Goal: Communication & Community: Answer question/provide support

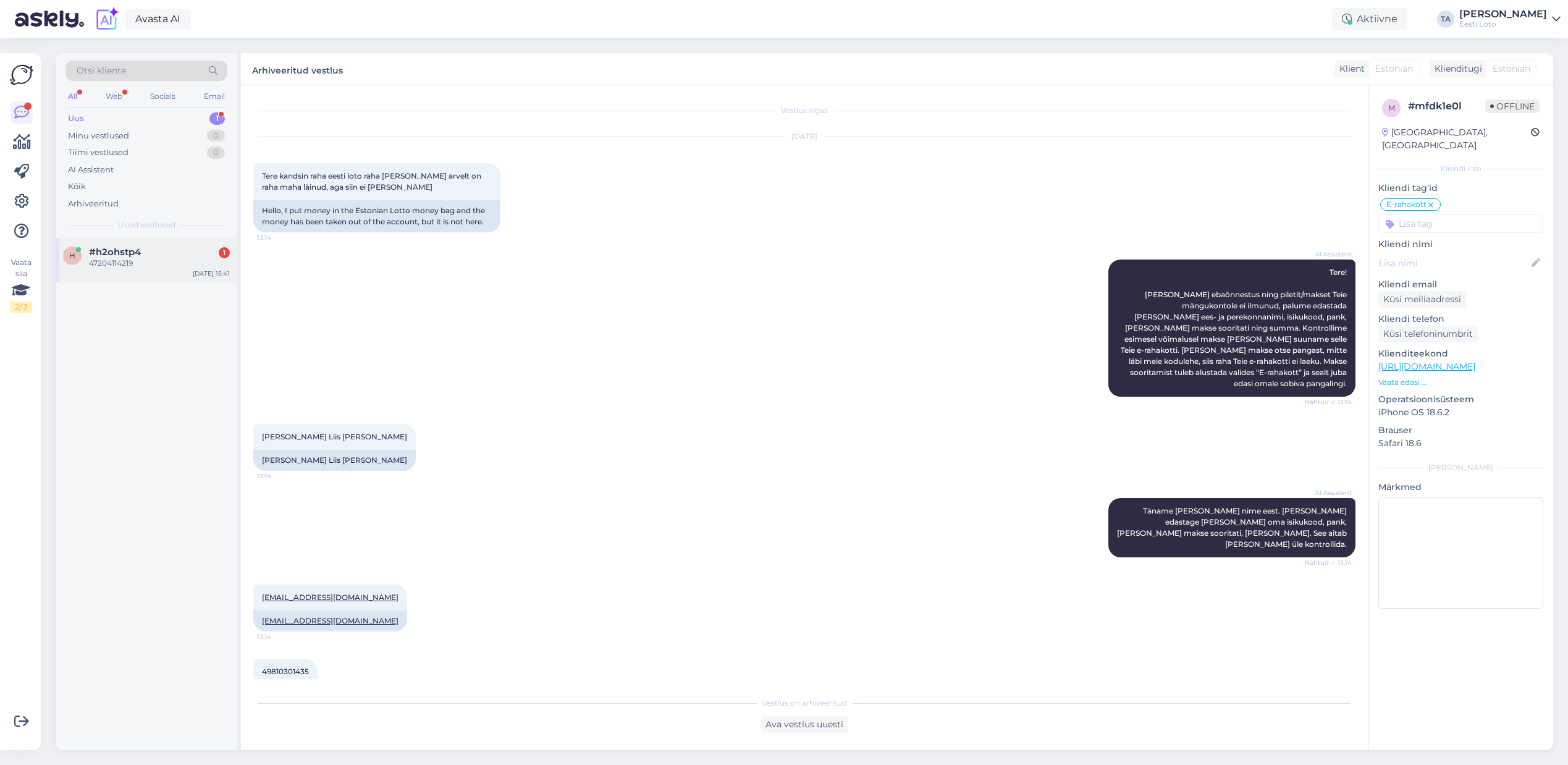
scroll to position [1210, 0]
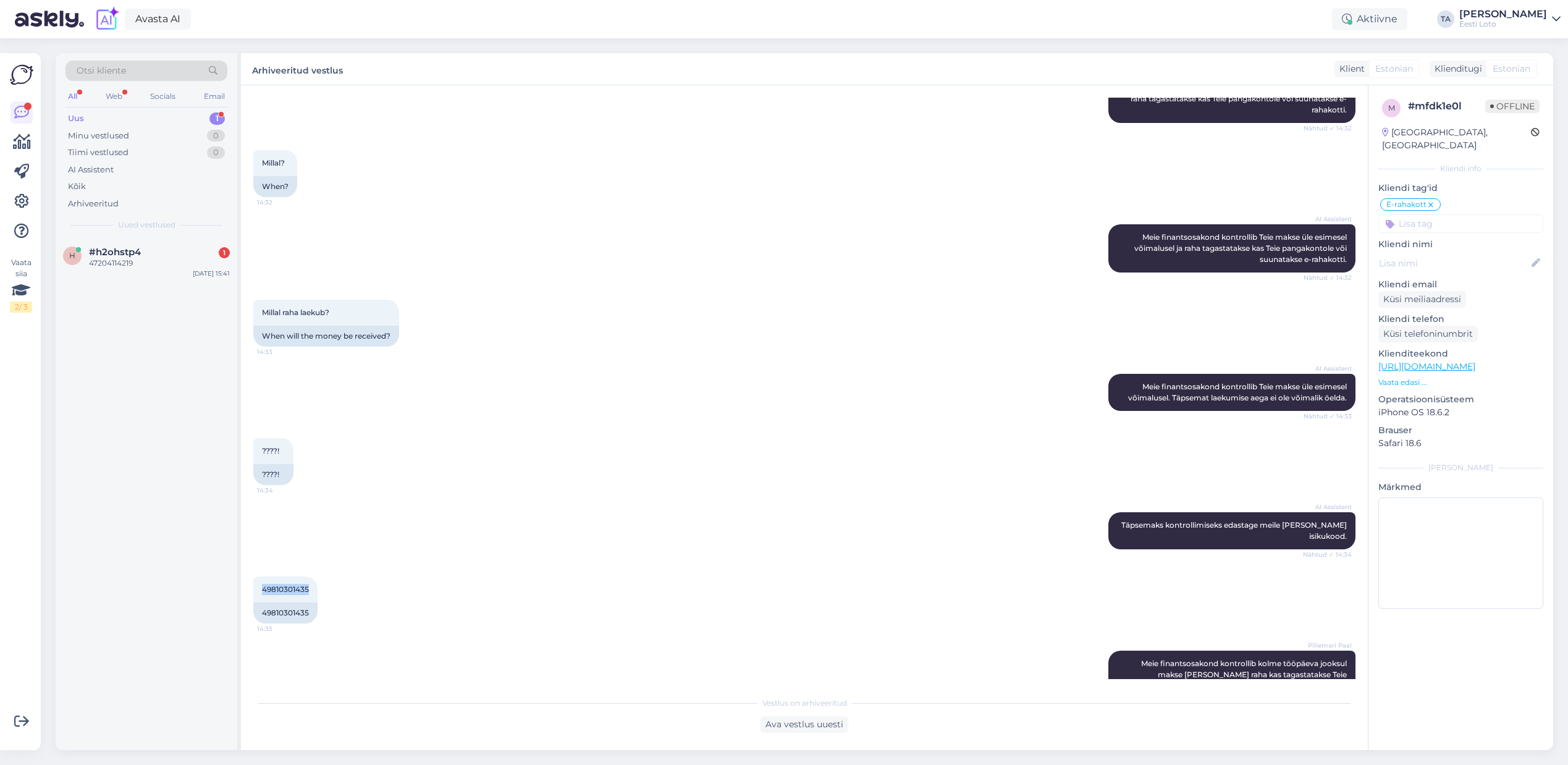
click at [88, 121] on div "Uus 1" at bounding box center [146, 119] width 162 height 17
click at [115, 264] on div "47204114219" at bounding box center [159, 262] width 141 height 11
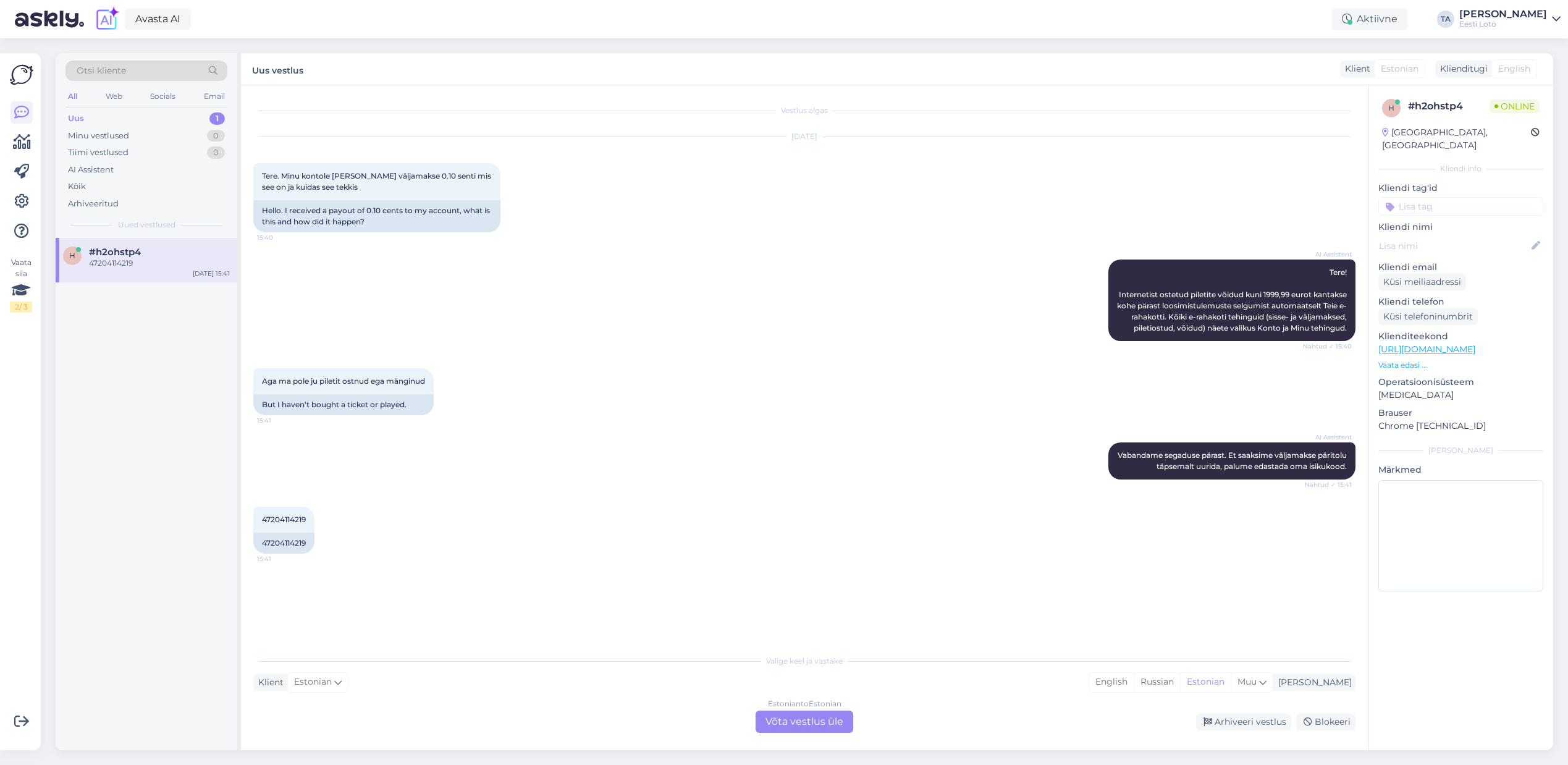
scroll to position [0, 0]
click at [805, 727] on div "Estonian to Estonian Võta vestlus üle" at bounding box center [805, 721] width 97 height 22
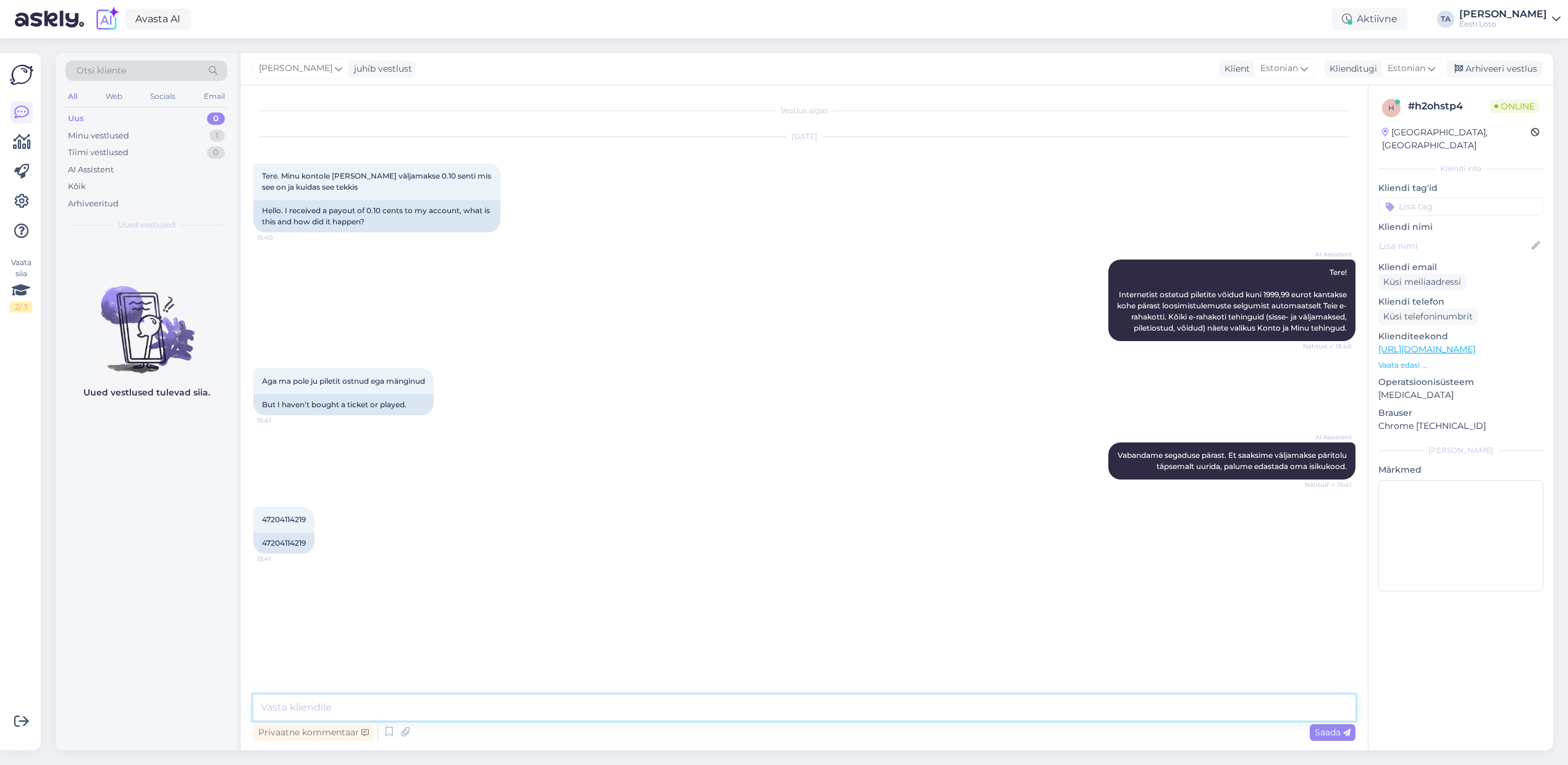
click at [437, 709] on textarea at bounding box center [804, 707] width 1102 height 26
paste textarea "Makse teostati automaatselt Eesti Loto poolt, vastavalt üldtingimustele punkt 5…"
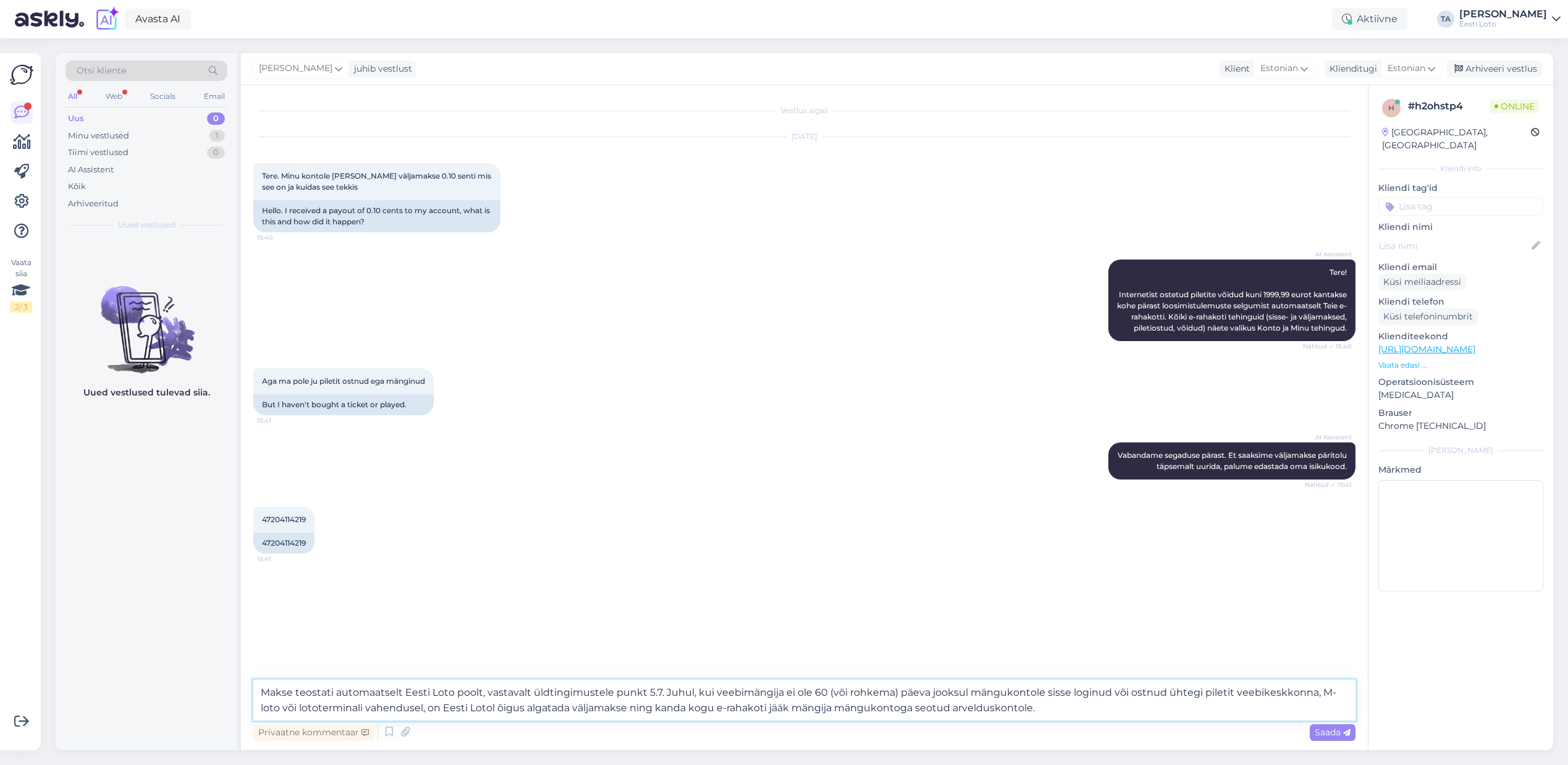
drag, startPoint x: 258, startPoint y: 690, endPoint x: 323, endPoint y: 705, distance: 66.7
click at [258, 690] on textarea "Makse teostati automaatselt Eesti Loto poolt, vastavalt üldtingimustele punkt 5…" at bounding box center [804, 700] width 1102 height 41
type textarea "Tere. Makse teostati automaatselt Eesti Loto poolt, vastavalt üldtingimustele p…"
click at [1323, 734] on span "Saada" at bounding box center [1333, 732] width 36 height 11
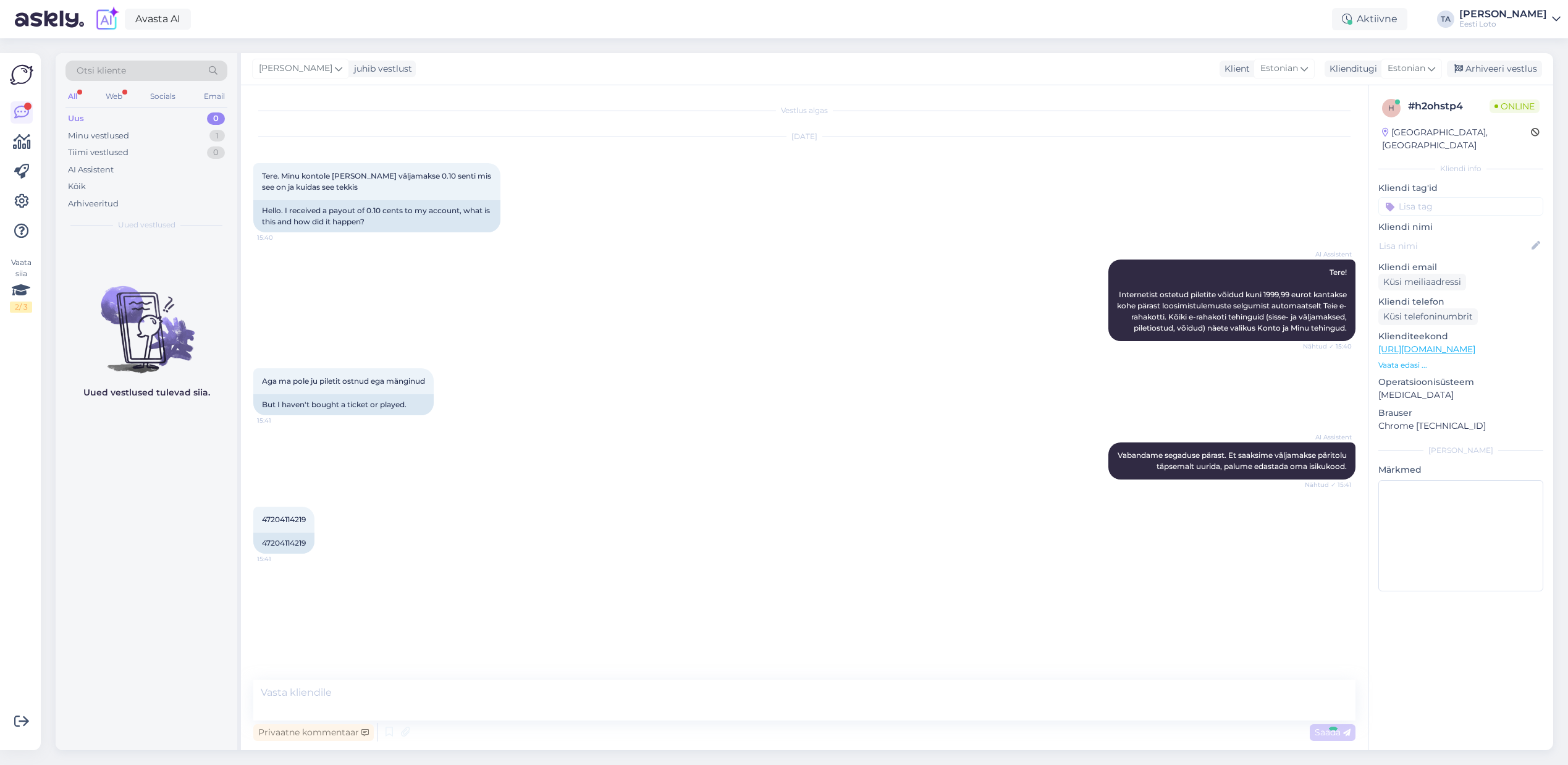
scroll to position [15, 0]
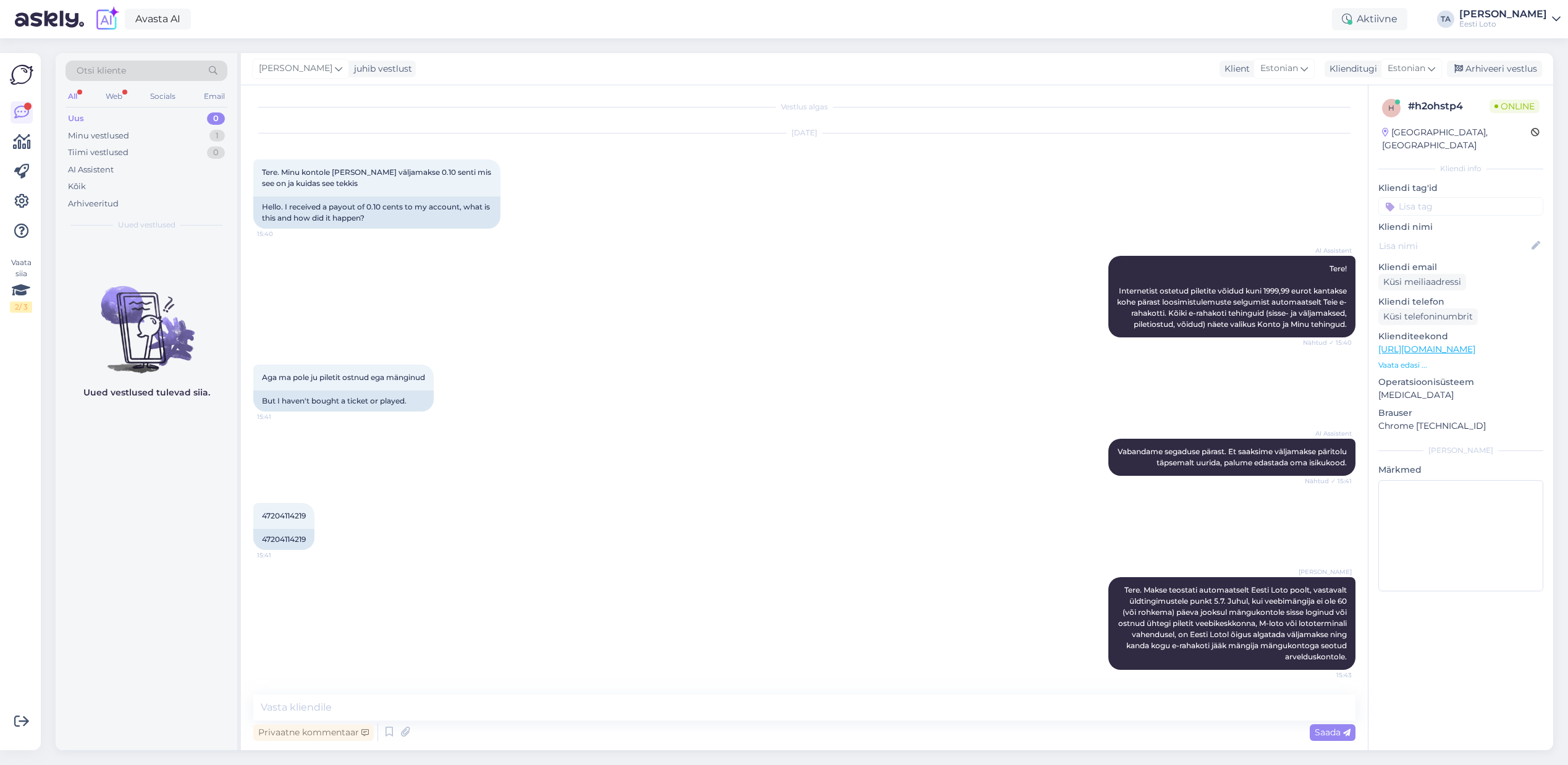
click at [1453, 203] on input at bounding box center [1460, 207] width 165 height 19
type input "väljamakse"
click at [1506, 70] on div "Arhiveeri vestlus" at bounding box center [1494, 69] width 95 height 17
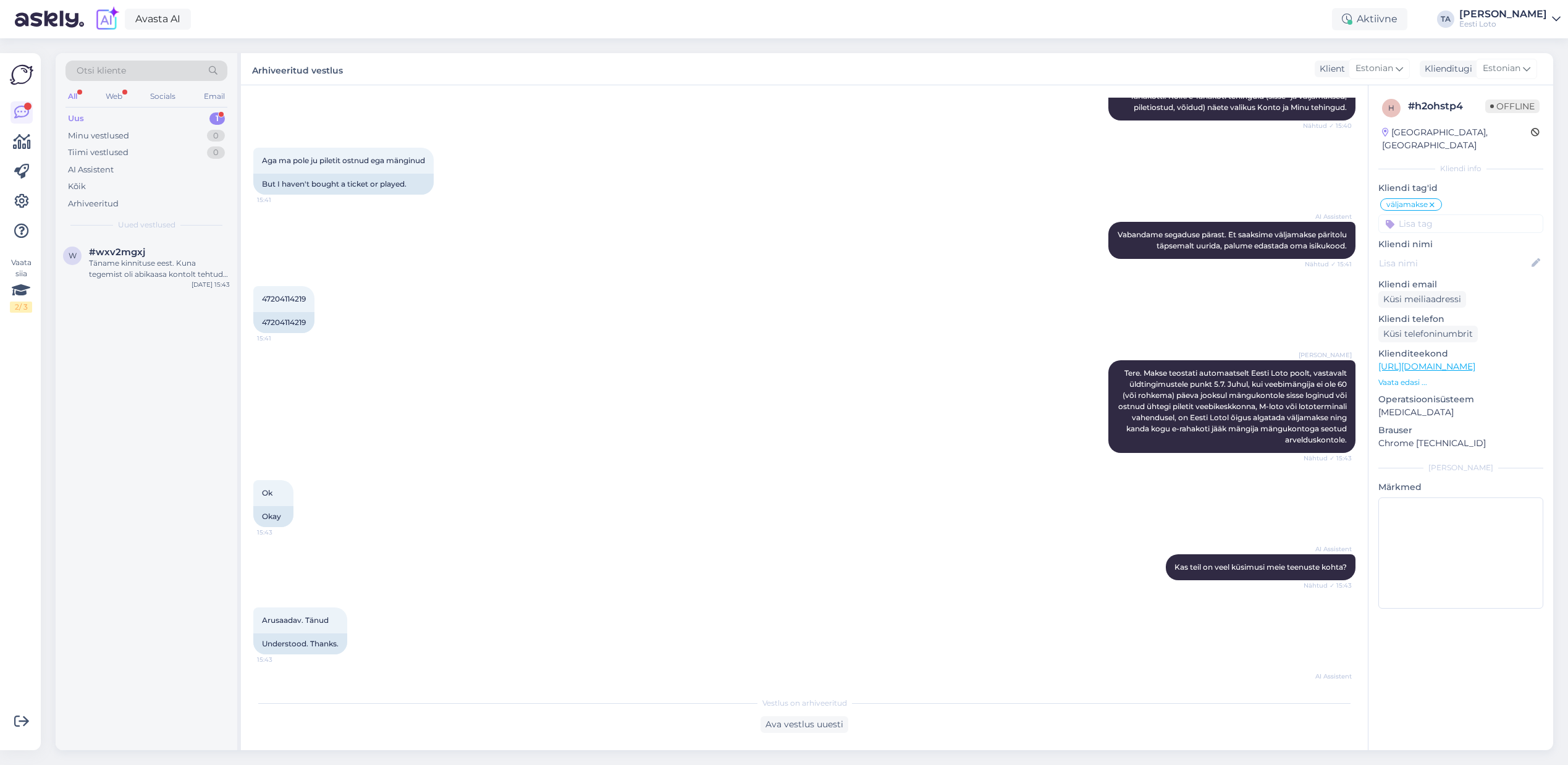
scroll to position [285, 0]
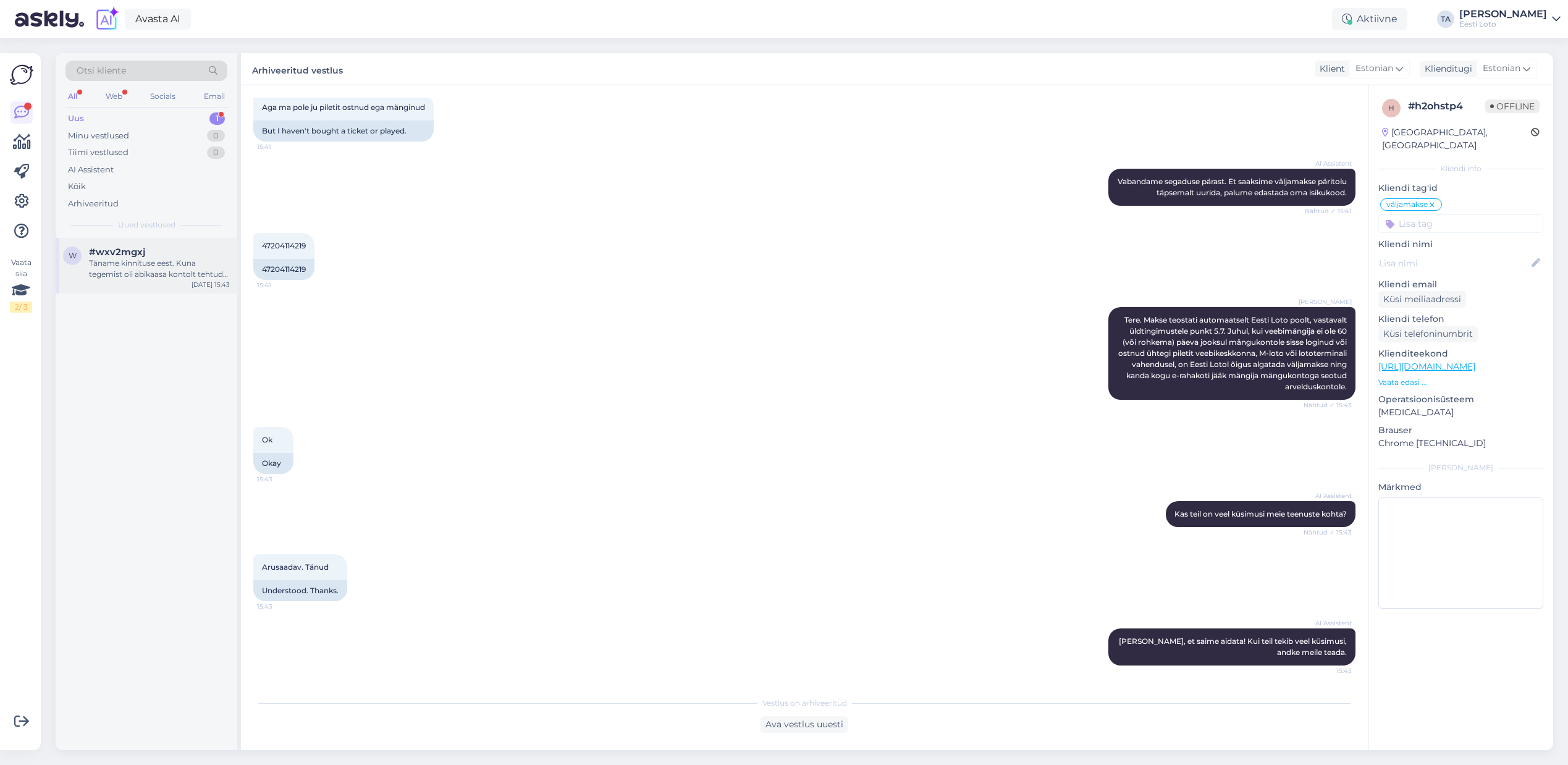
click at [129, 256] on span "#wxv2mgxj" at bounding box center [117, 251] width 56 height 11
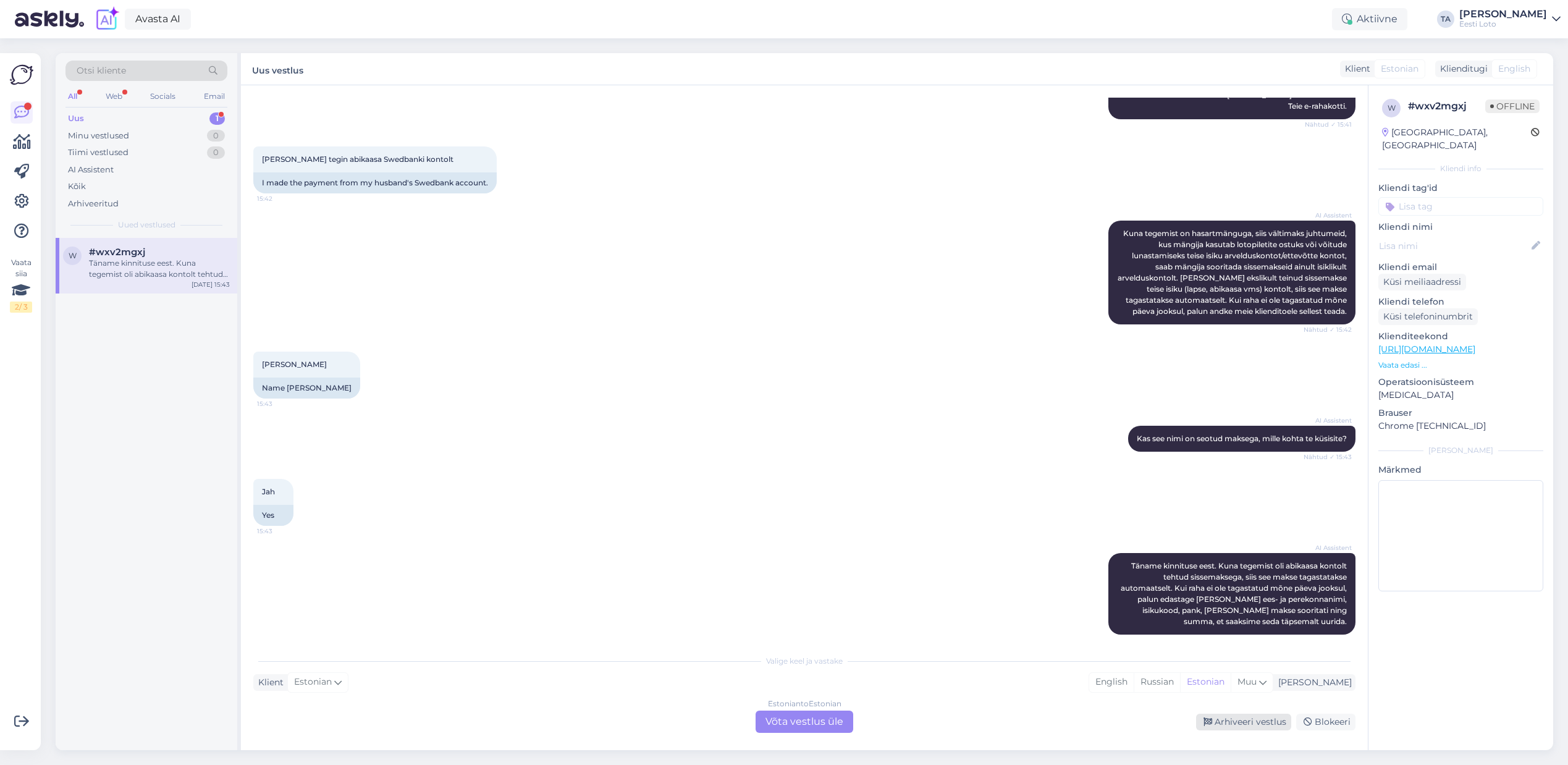
click at [1231, 722] on div "Arhiveeri vestlus" at bounding box center [1243, 722] width 95 height 17
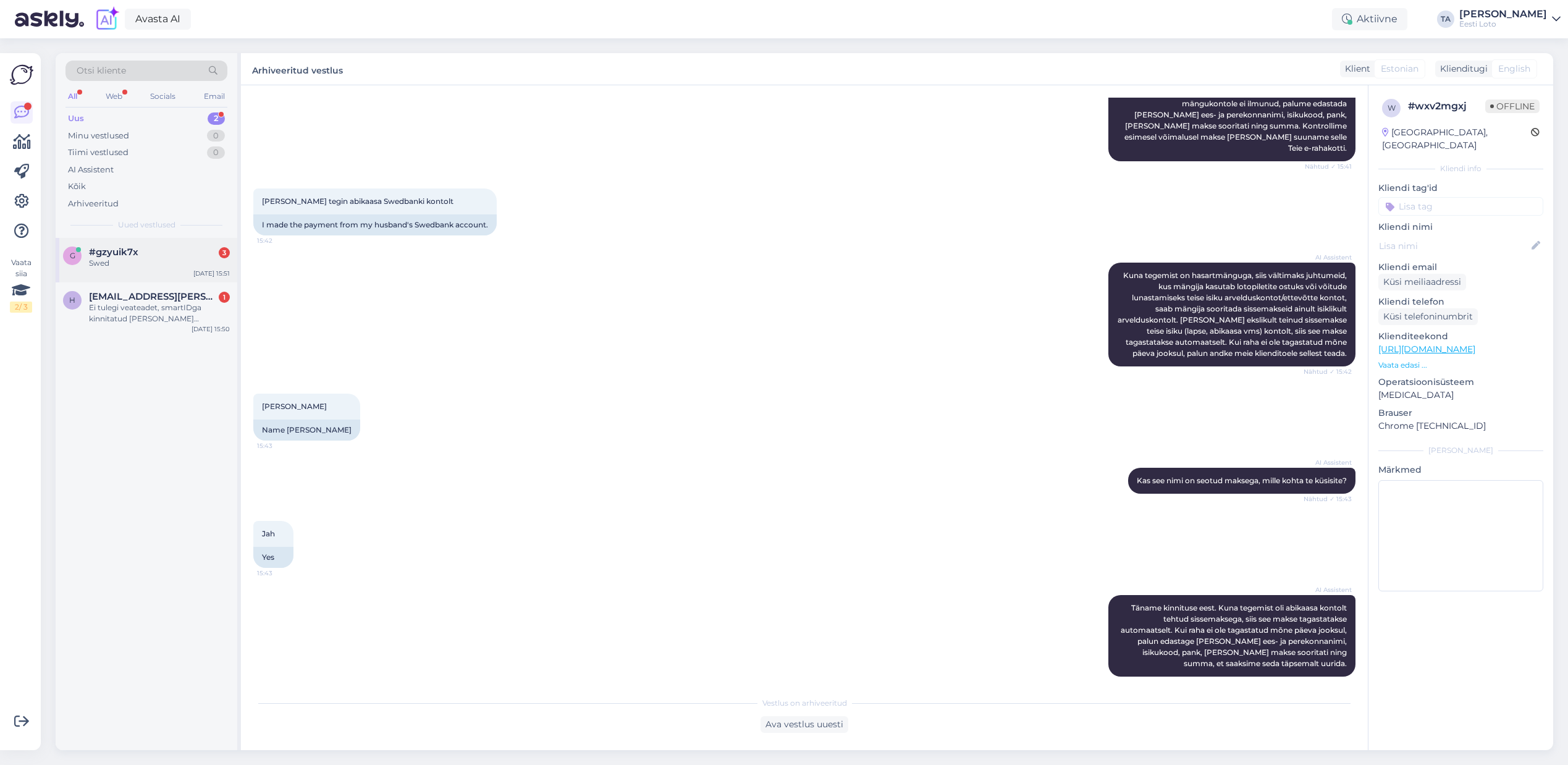
click at [150, 257] on div "Swed" at bounding box center [159, 262] width 141 height 11
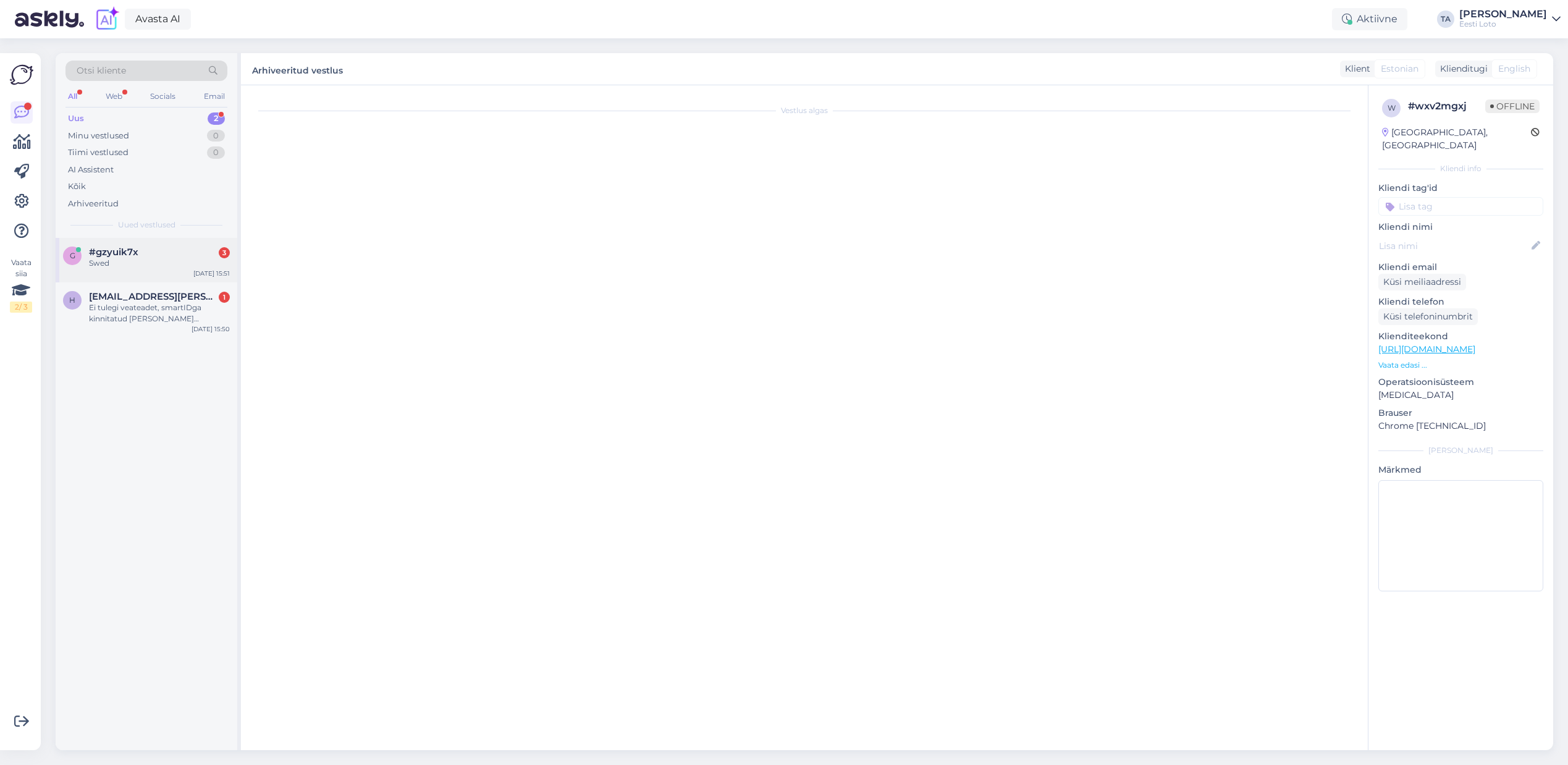
scroll to position [45, 0]
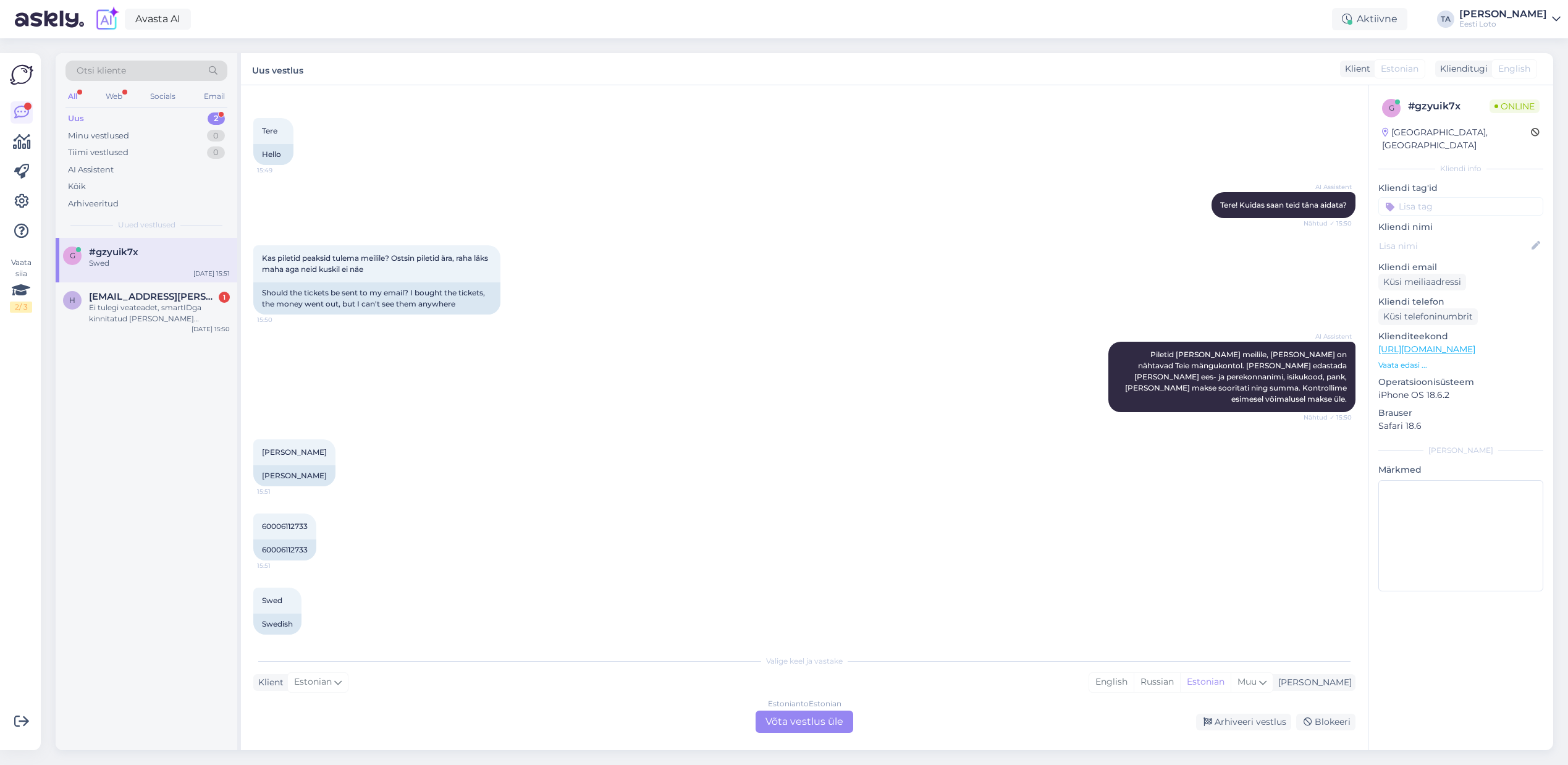
click at [813, 722] on div "Estonian to Estonian Võta vestlus üle" at bounding box center [805, 721] width 97 height 22
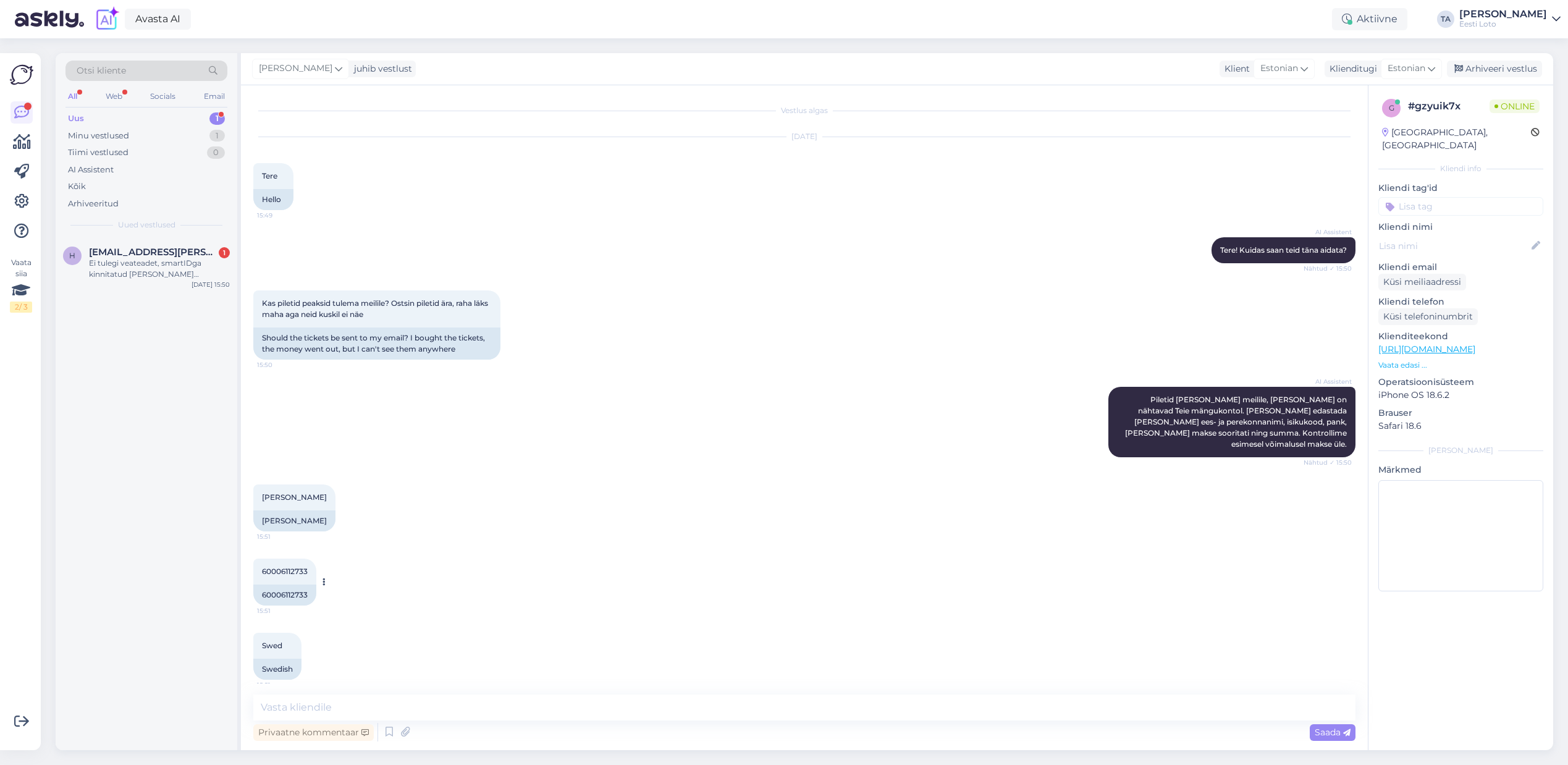
click at [290, 567] on span "60006112733" at bounding box center [284, 571] width 45 height 9
copy span "60006112733"
click at [533, 707] on textarea at bounding box center [804, 707] width 1102 height 26
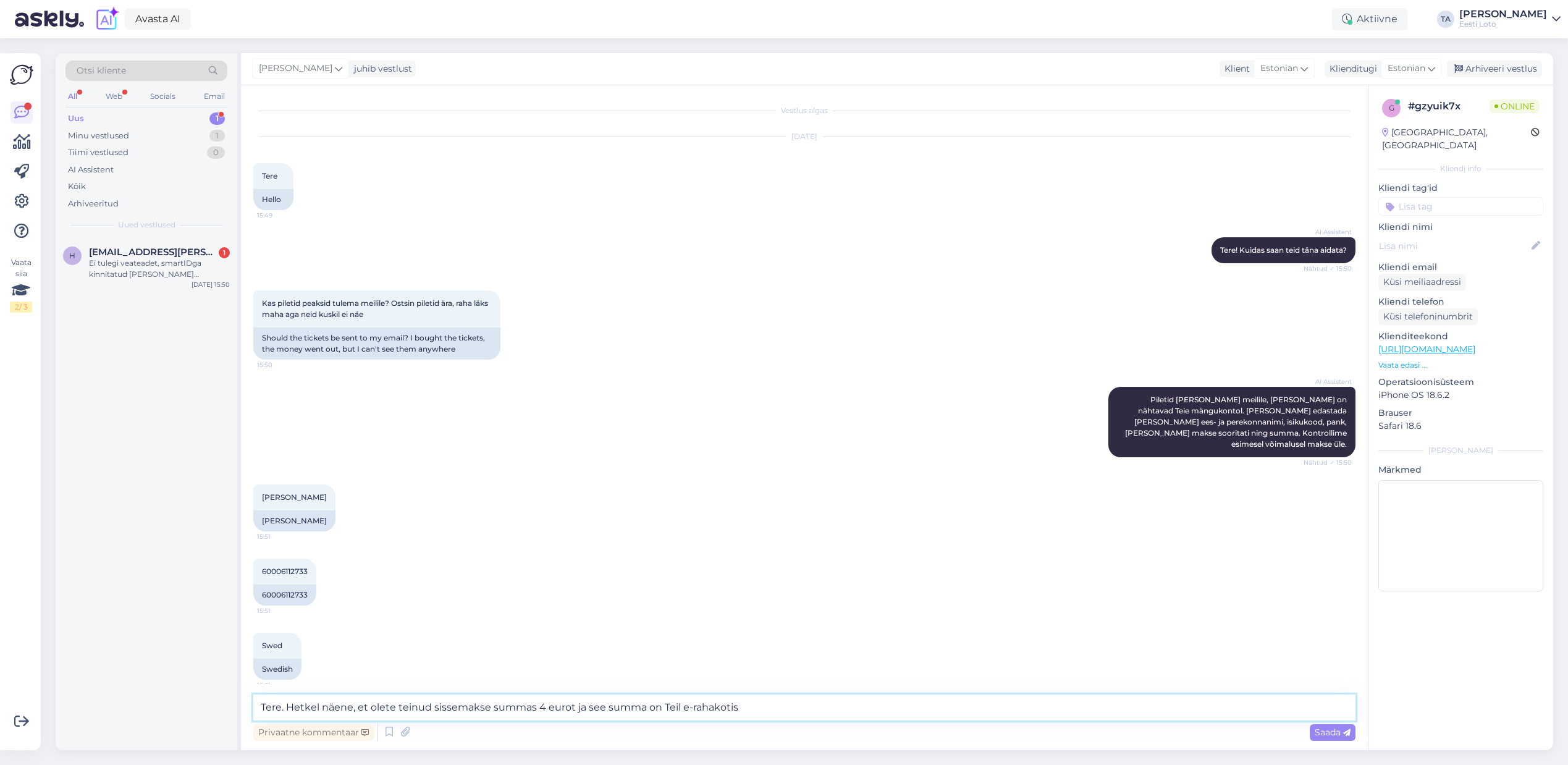
click at [345, 709] on textarea "Tere. Hetkel näene, et olete teinud sissemakse summas 4 eurot ja see summa on T…" at bounding box center [804, 707] width 1102 height 26
drag, startPoint x: 730, startPoint y: 708, endPoint x: 733, endPoint y: 722, distance: 14.3
click at [730, 708] on textarea "Tere. Hetkel näeme, et olete teinud sissemakse summas 4 eurot ja see summa on T…" at bounding box center [804, 707] width 1102 height 26
click at [757, 705] on textarea "Tere. Hetkel näeme, et olete teinud sissemakse summas 4 eurot ja see summa on T…" at bounding box center [804, 707] width 1102 height 26
click at [986, 712] on textarea "Tere. Hetkel näeme, et olete teinud sissemakse summas 4 eurot ja see summa on T…" at bounding box center [804, 707] width 1102 height 26
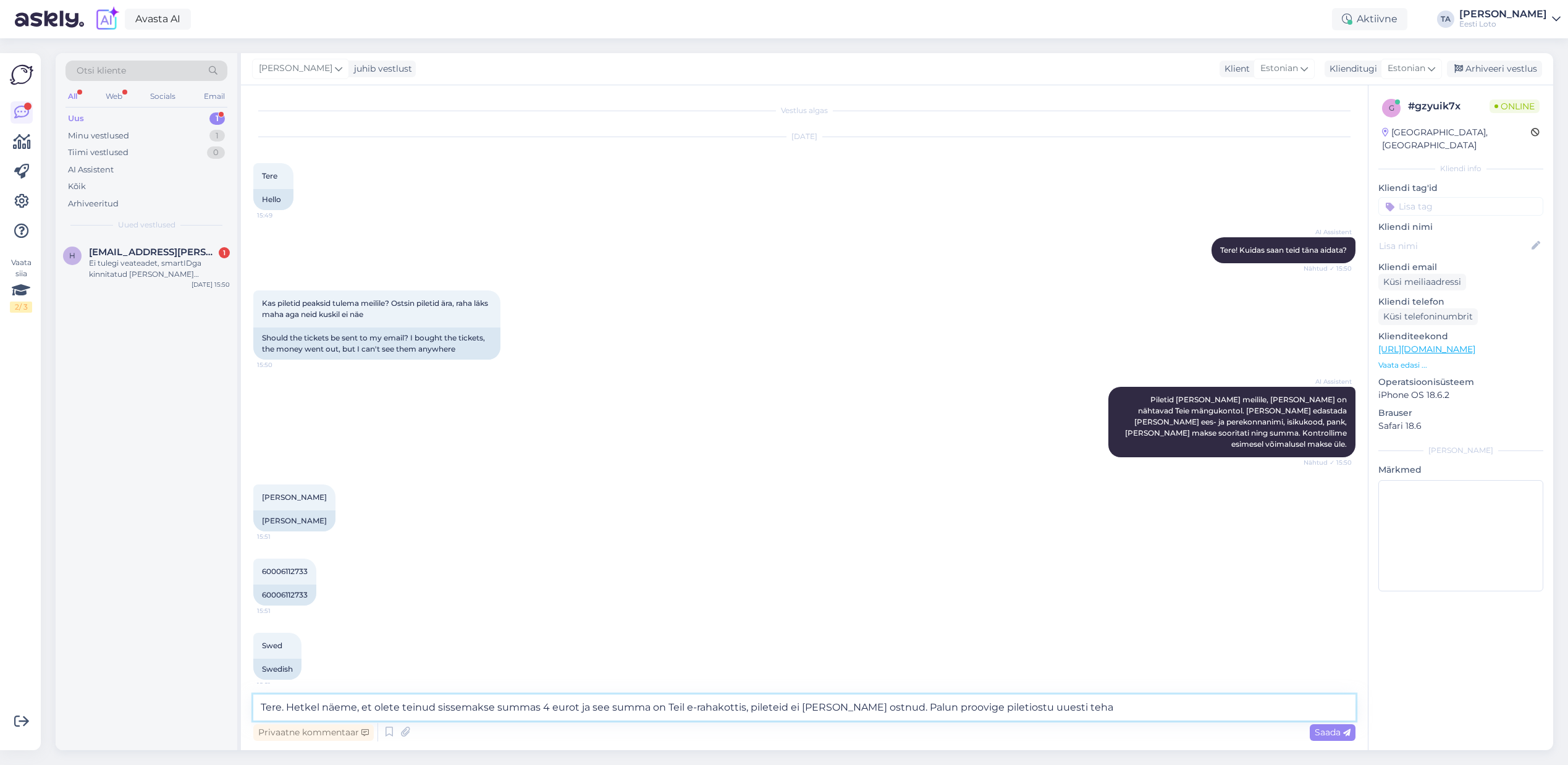
click at [1131, 712] on textarea "Tere. Hetkel näeme, et olete teinud sissemakse summas 4 eurot ja see summa on T…" at bounding box center [804, 707] width 1102 height 26
type textarea "Tere. Hetkel näeme, et olete teinud sissemakse summas 4 eurot ja see summa on T…"
click at [1324, 732] on span "Saada" at bounding box center [1333, 732] width 36 height 11
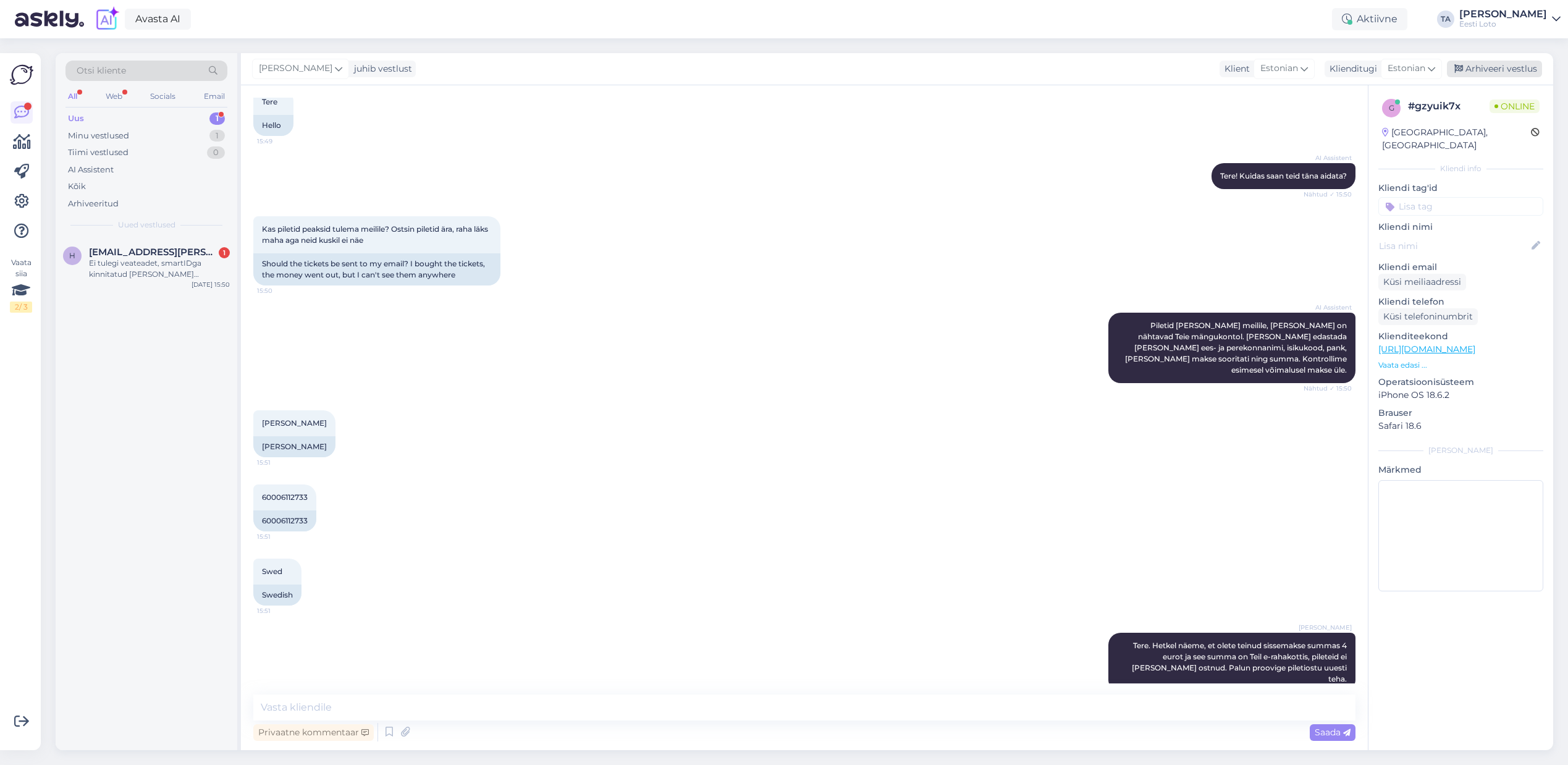
click at [1510, 70] on div "Arhiveeri vestlus" at bounding box center [1494, 69] width 95 height 17
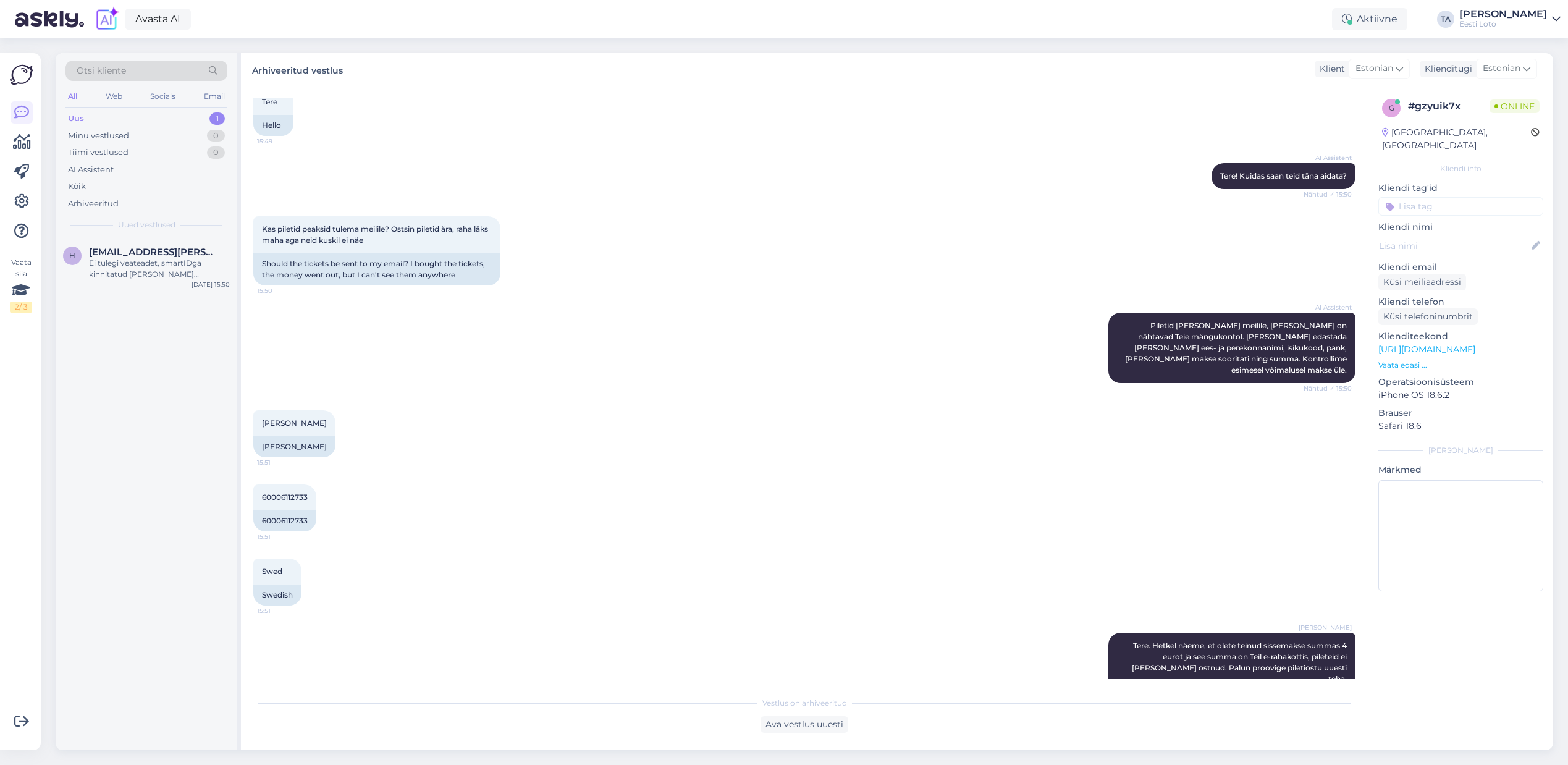
click at [91, 113] on div "Uus 1" at bounding box center [146, 119] width 162 height 17
click at [124, 256] on span "[EMAIL_ADDRESS][PERSON_NAME][DOMAIN_NAME]" at bounding box center [153, 251] width 128 height 11
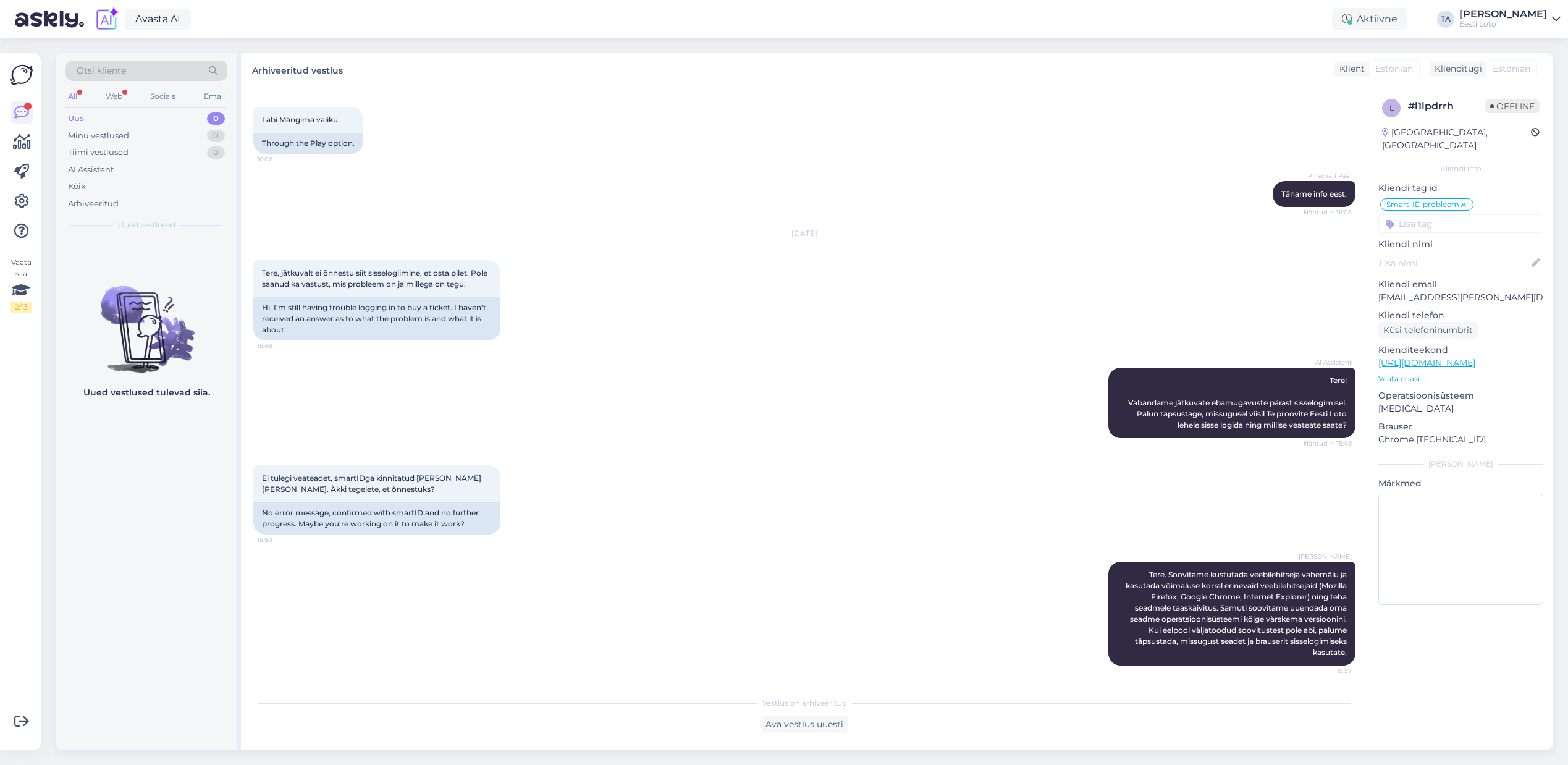
scroll to position [459, 0]
click at [75, 184] on div "Kõik" at bounding box center [76, 186] width 18 height 12
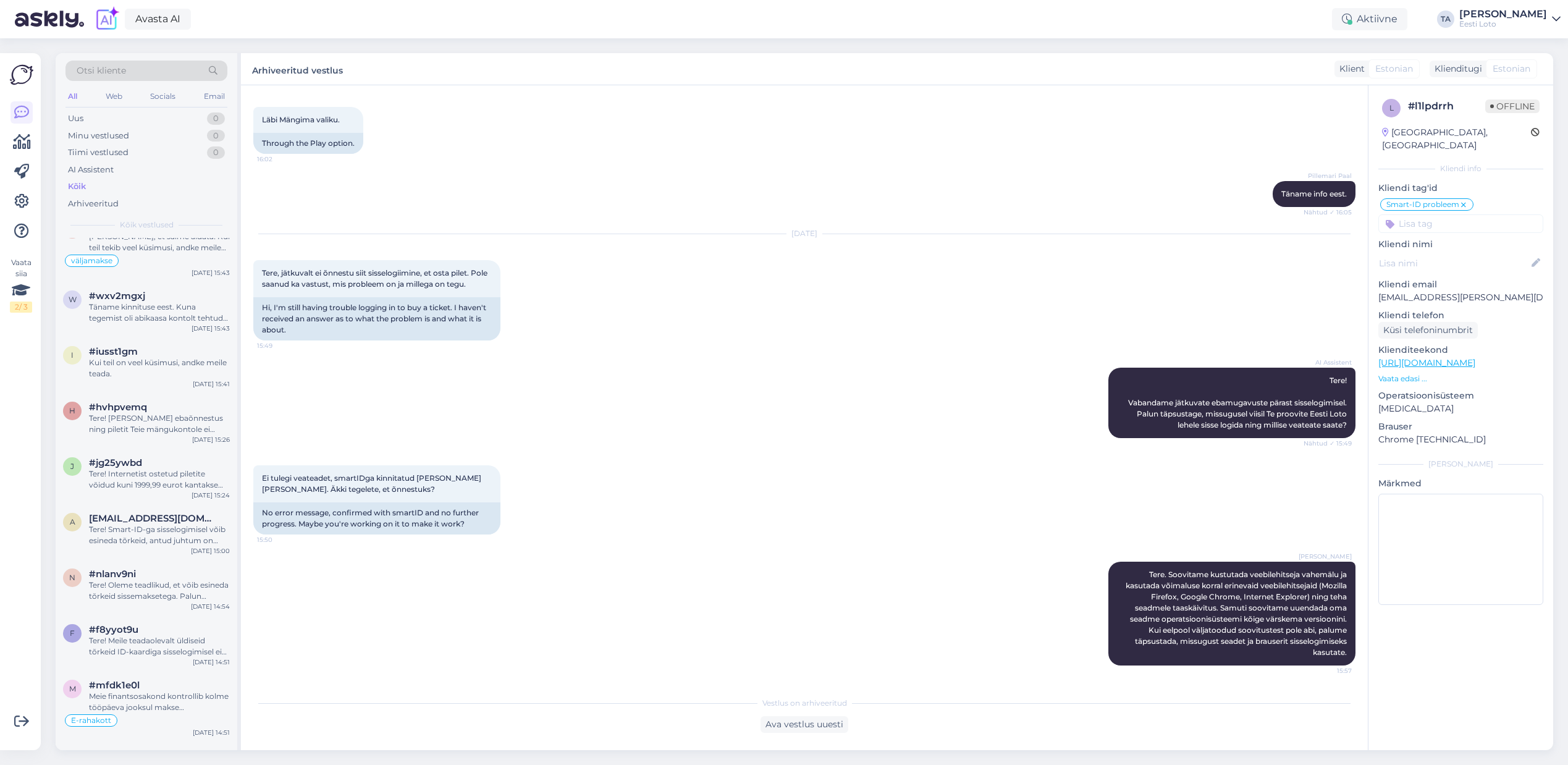
scroll to position [265, 0]
click at [143, 467] on div "Tere! Internetist ostetud piletite võidud kuni 1999,99 eurot kantakse kohe pära…" at bounding box center [159, 478] width 141 height 22
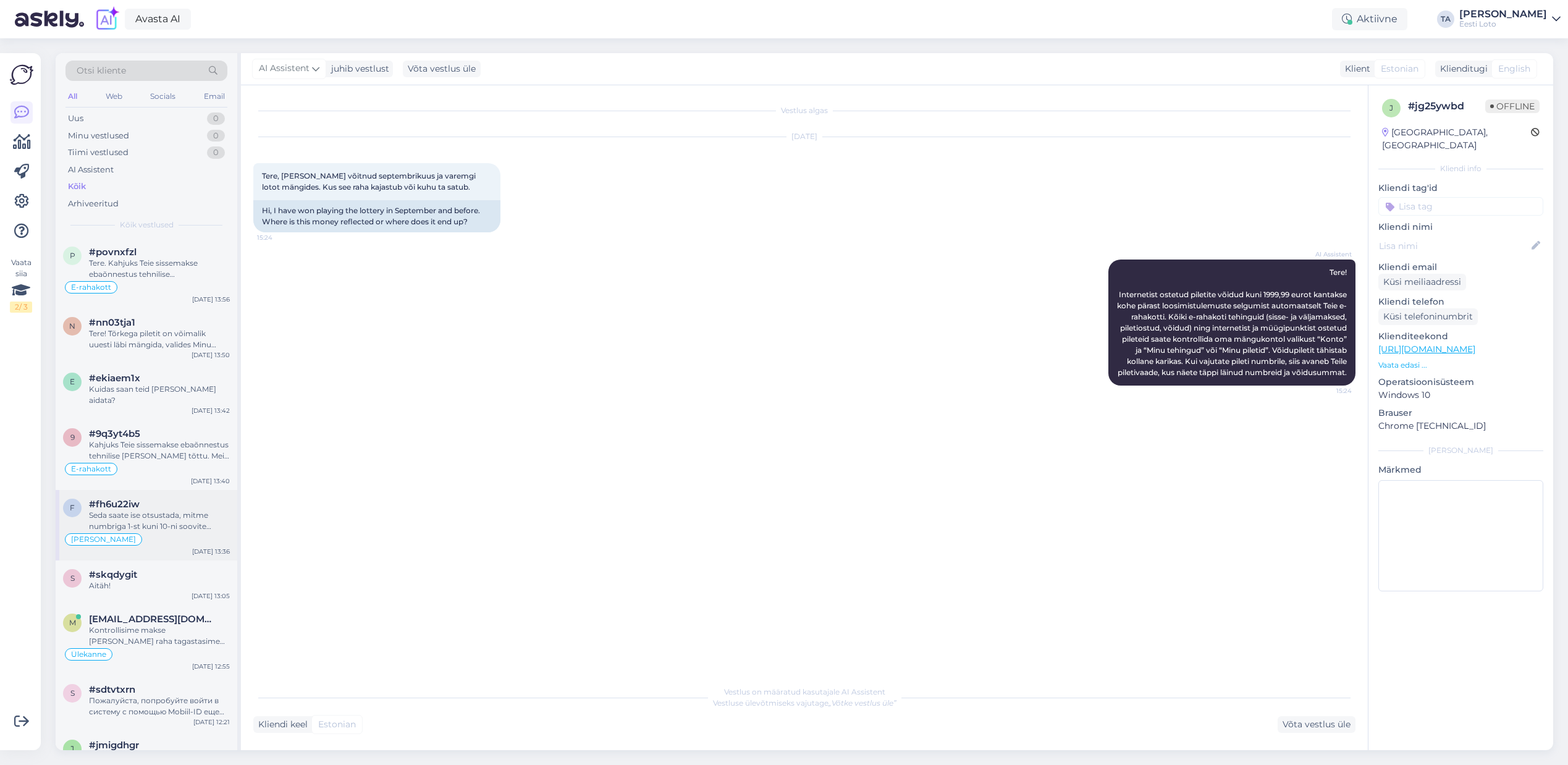
scroll to position [1184, 0]
click at [156, 397] on div "e #ekiaem1x Kuidas saan teid [PERSON_NAME] aidata? [DATE] 13:42" at bounding box center [146, 394] width 181 height 56
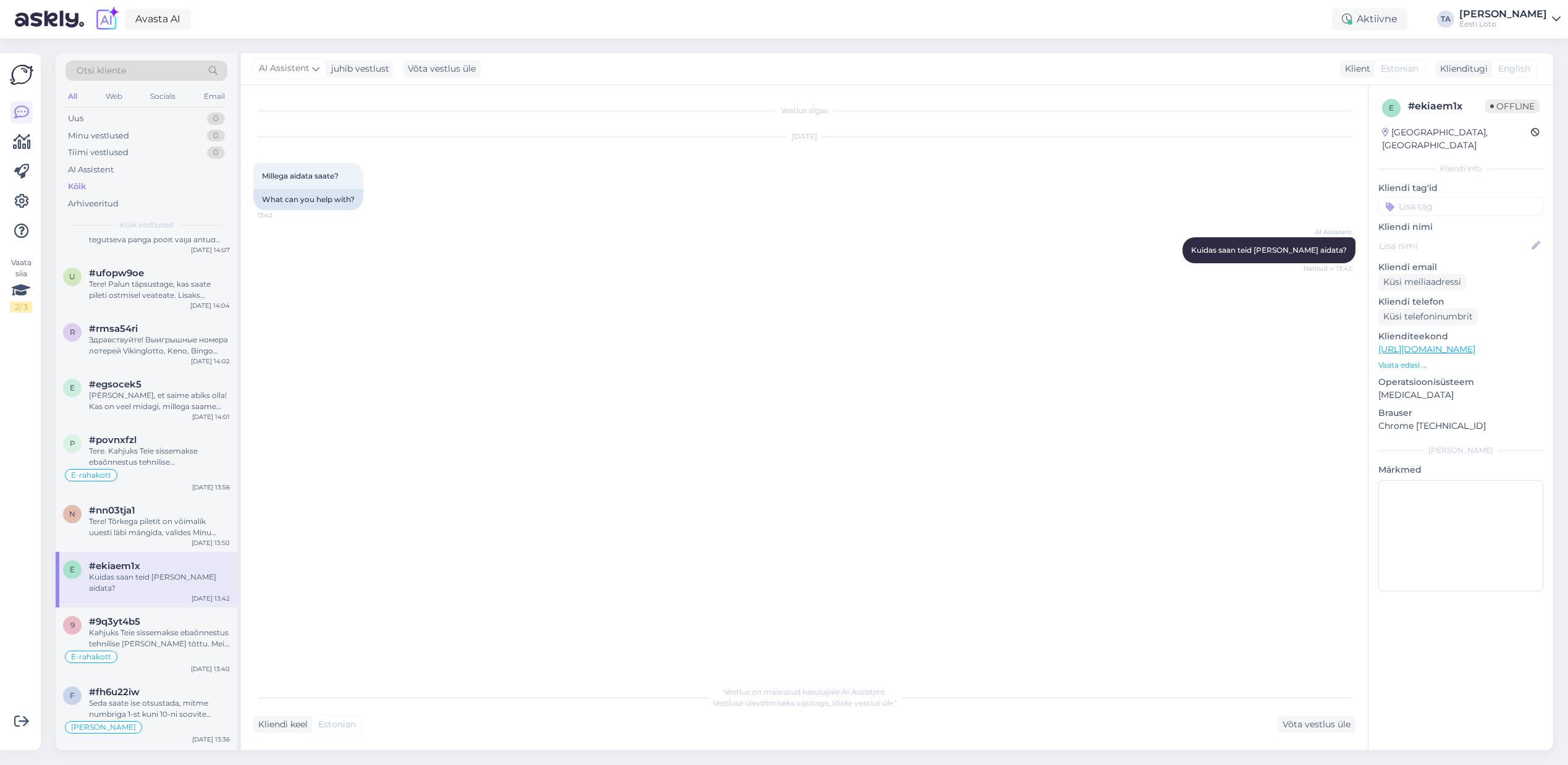
scroll to position [997, 0]
click at [156, 397] on div "[PERSON_NAME], et saime abiks olla! Kas on veel midagi, millega saame teid aida…" at bounding box center [159, 402] width 141 height 22
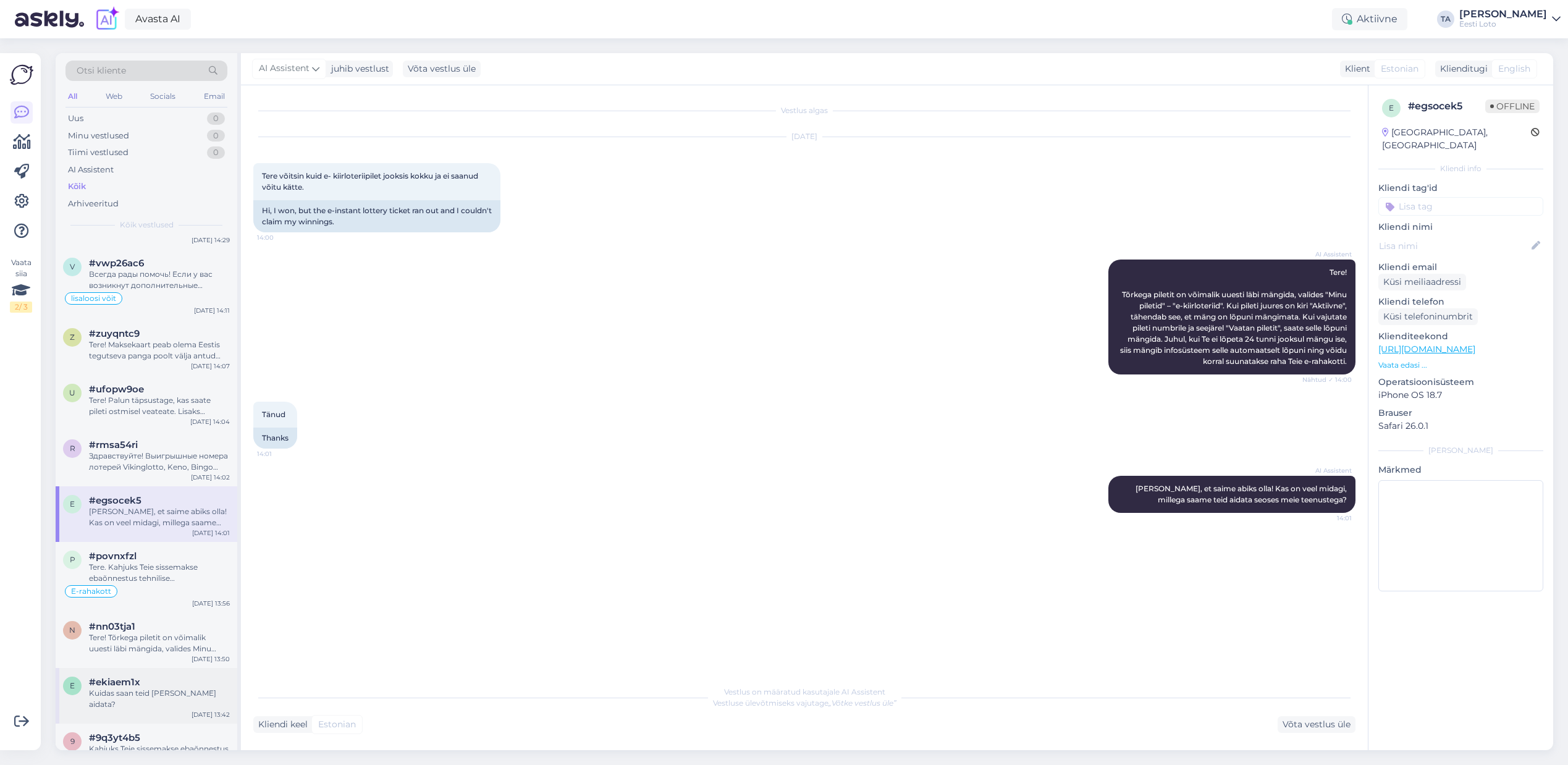
scroll to position [880, 0]
click at [156, 441] on div "#rmsa54ri" at bounding box center [159, 446] width 141 height 11
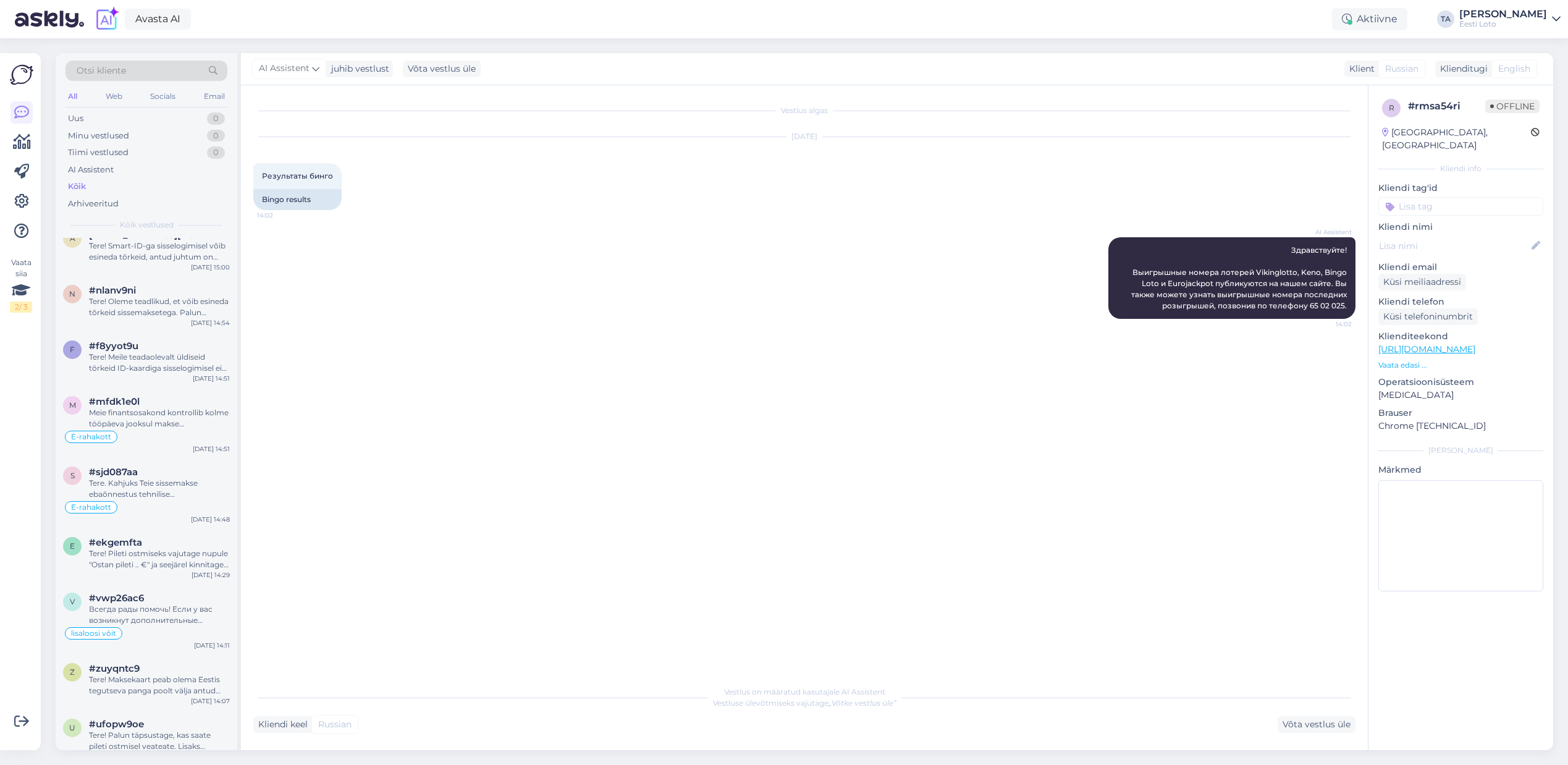
scroll to position [545, 0]
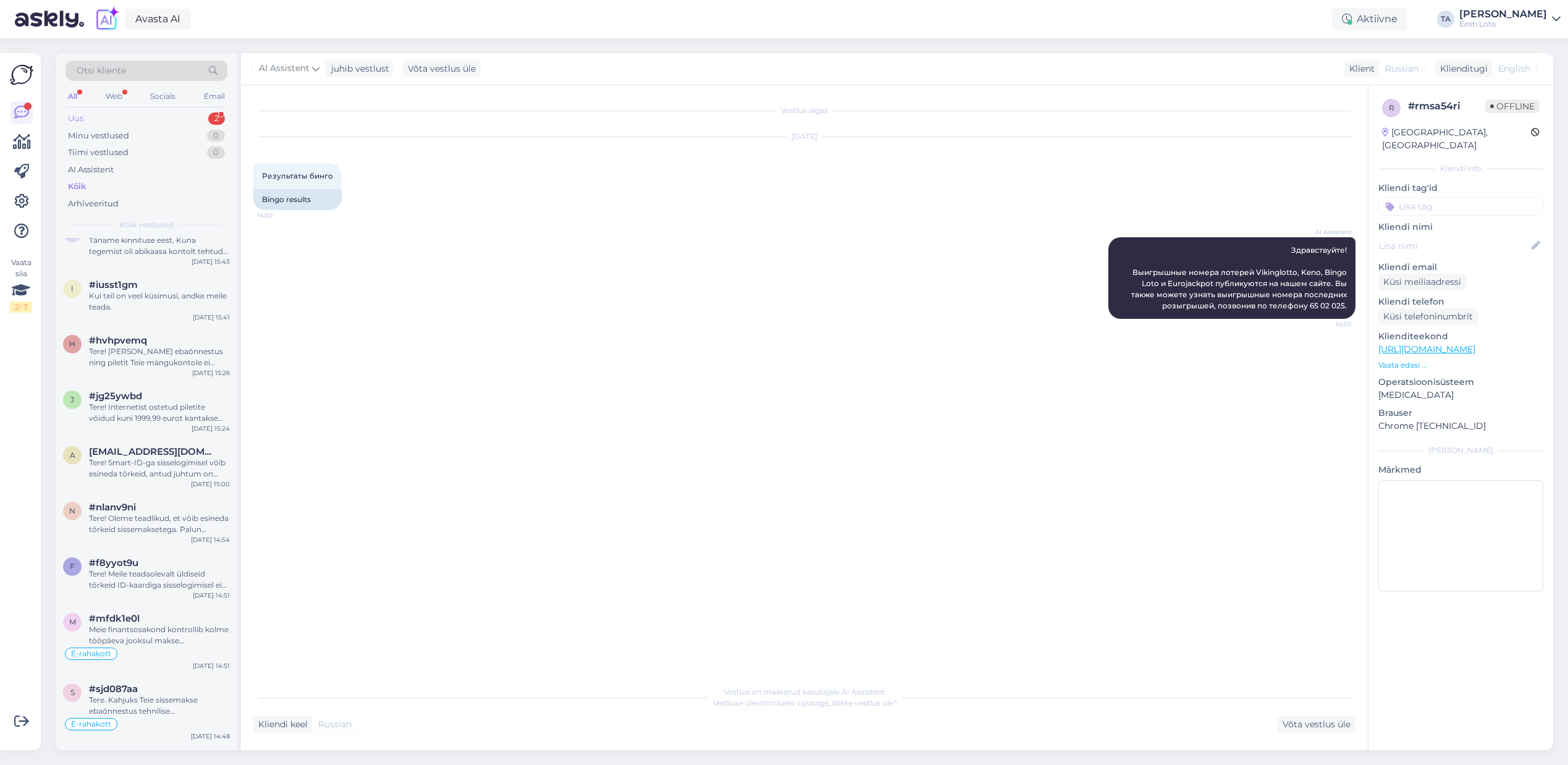
click at [70, 115] on div "Uus" at bounding box center [75, 119] width 15 height 12
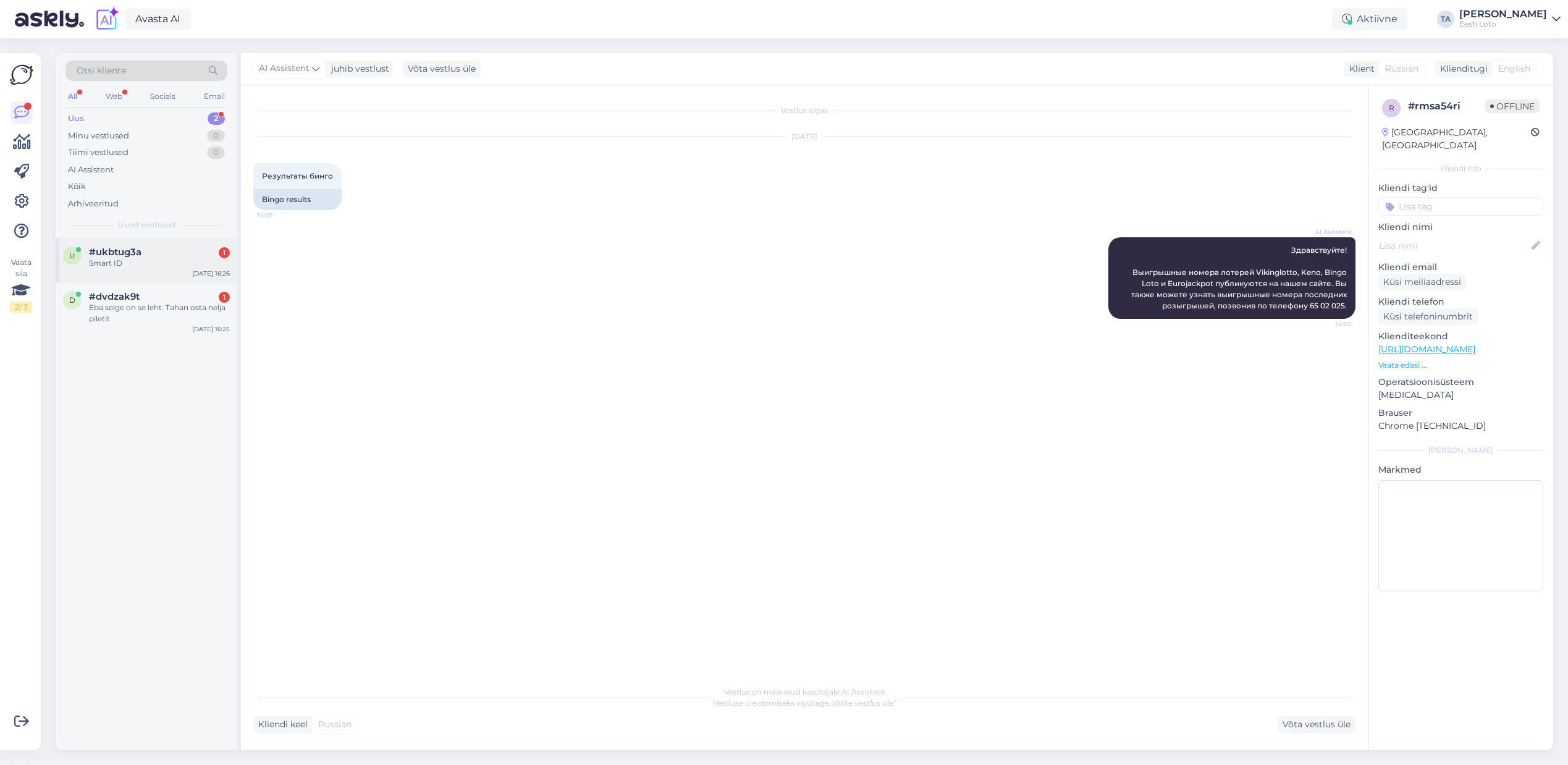
click at [117, 265] on div "Smart ID" at bounding box center [159, 262] width 141 height 11
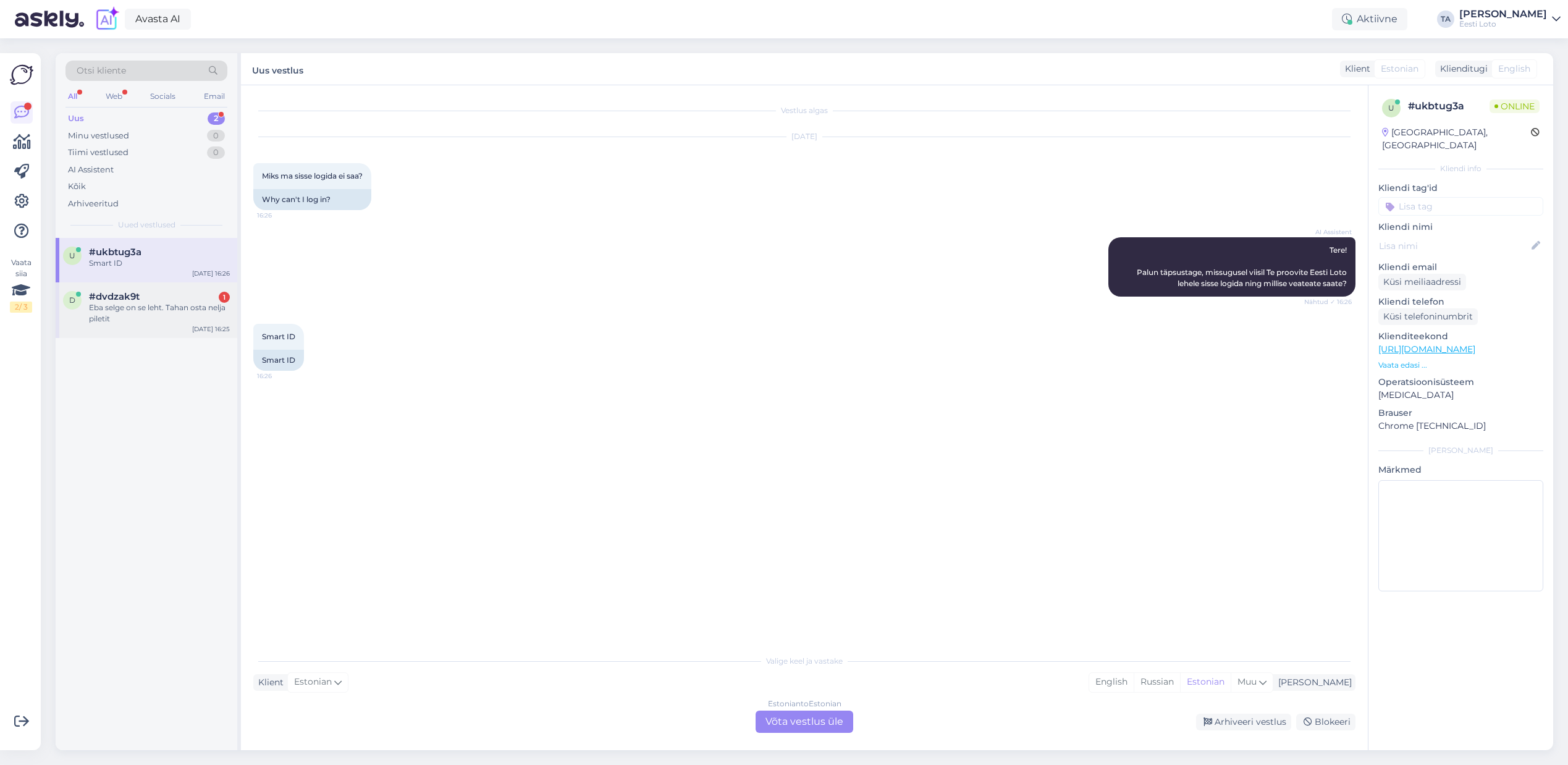
click at [117, 303] on div "Eba selge on se leht. Tahan osta nelja piletit" at bounding box center [159, 313] width 141 height 22
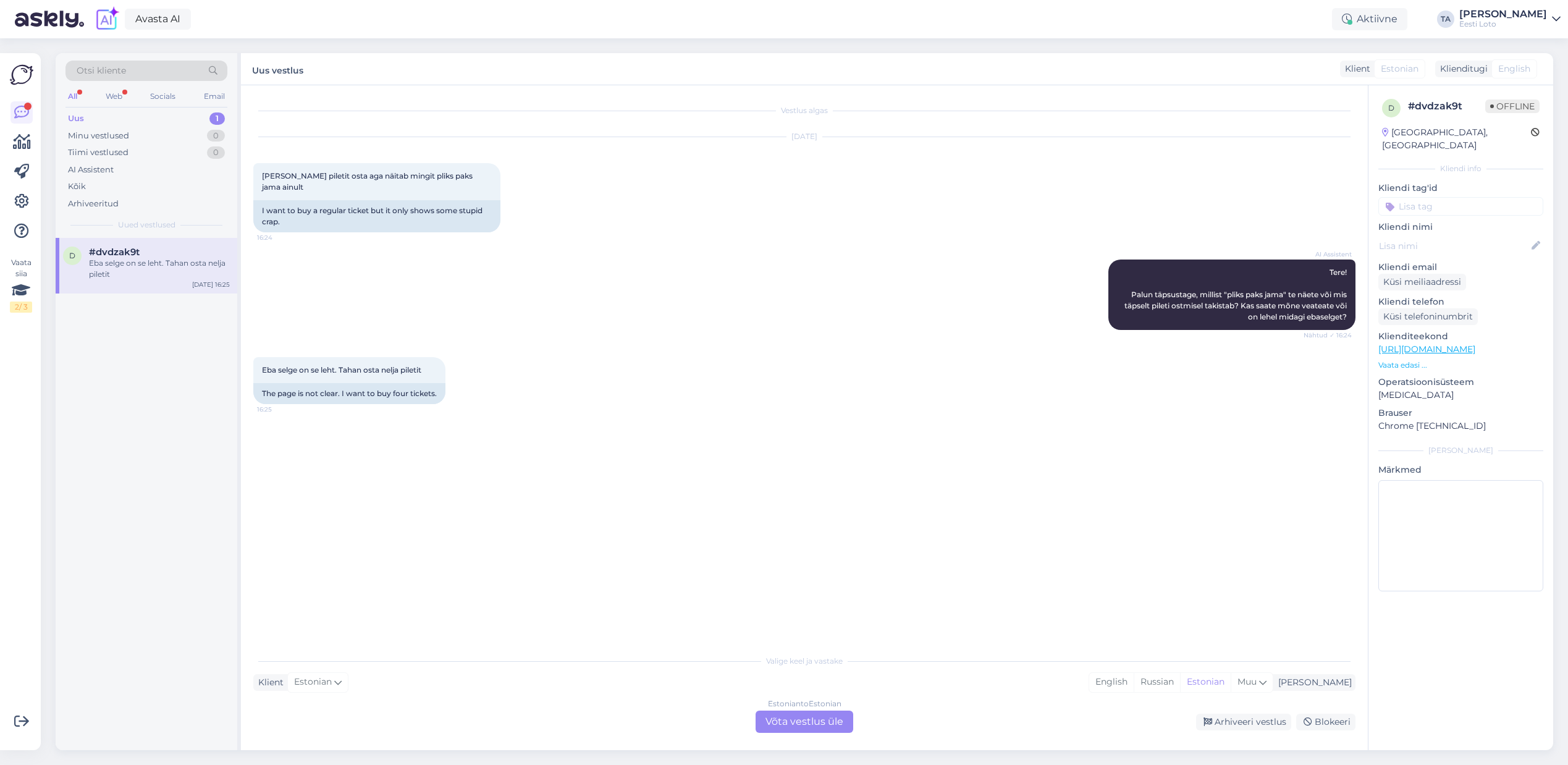
click at [73, 115] on div "Uus" at bounding box center [75, 119] width 16 height 12
click at [83, 121] on div "Uus" at bounding box center [75, 119] width 16 height 12
click at [81, 116] on div "Uus" at bounding box center [75, 119] width 16 height 12
click at [81, 117] on div "Uus" at bounding box center [75, 119] width 16 height 12
click at [80, 183] on div "Kõik" at bounding box center [76, 186] width 18 height 12
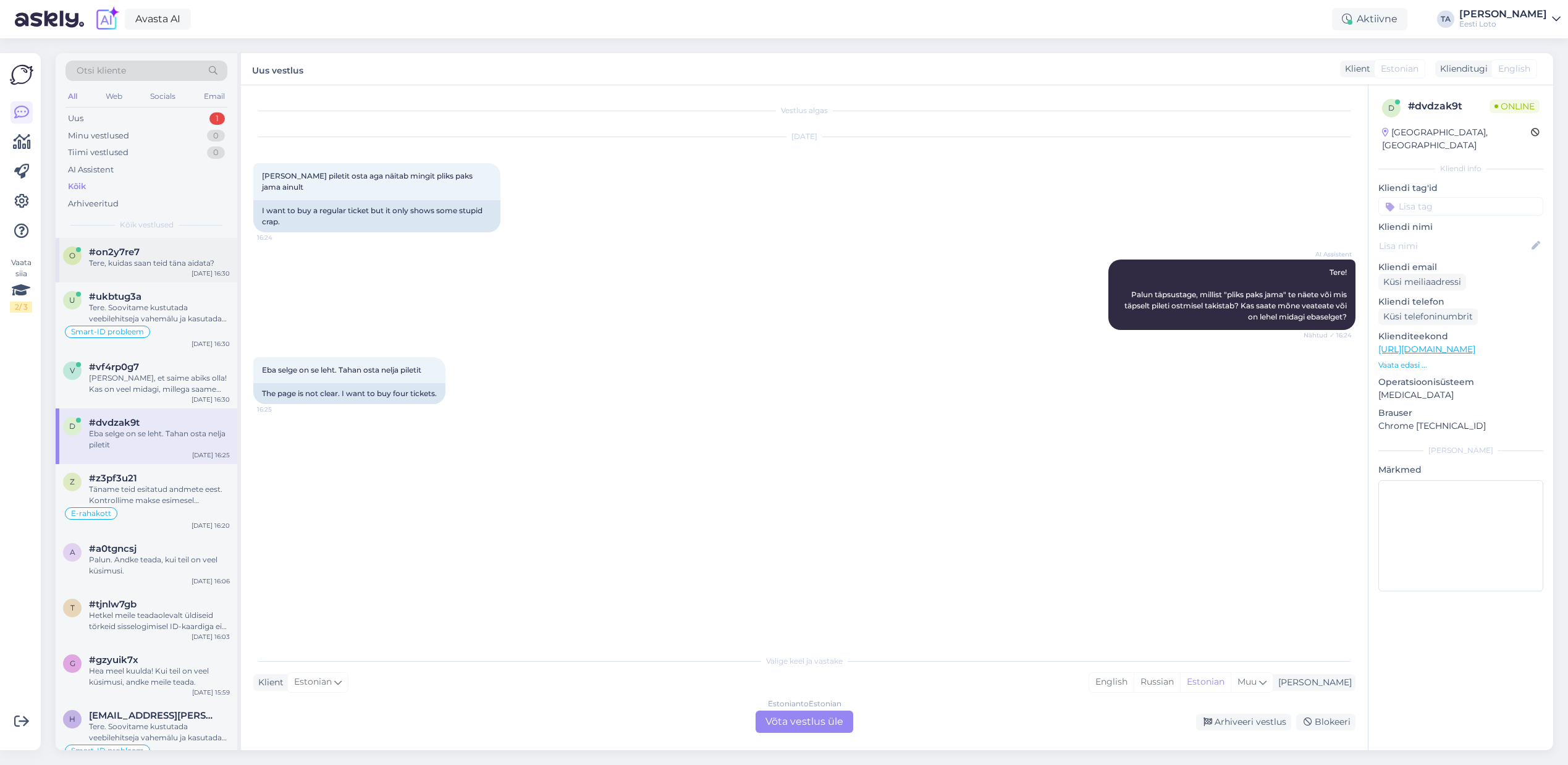
click at [125, 255] on span "#on2y7re7" at bounding box center [114, 251] width 50 height 11
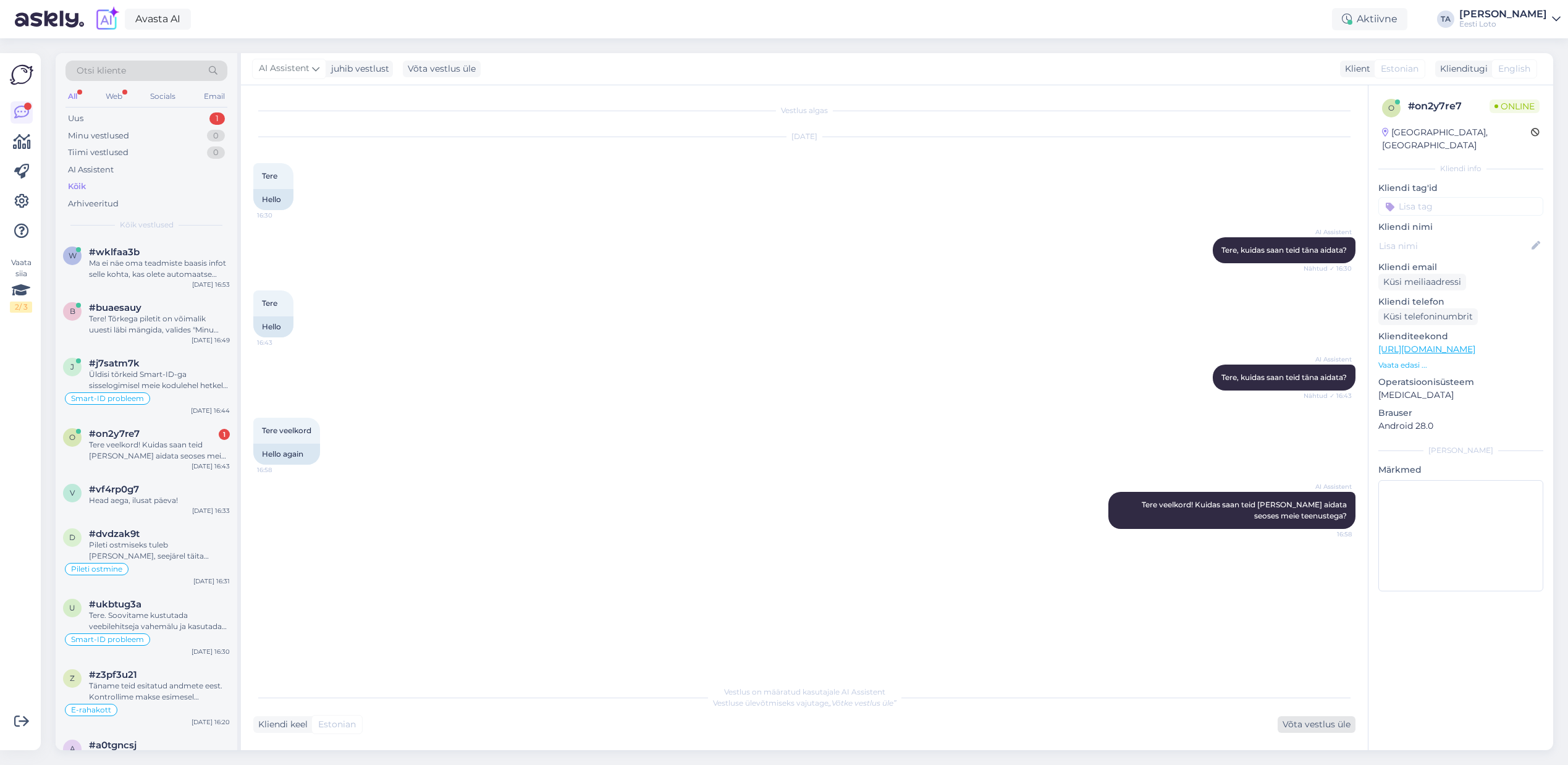
click at [1313, 726] on div "Võta vestlus üle" at bounding box center [1317, 725] width 78 height 17
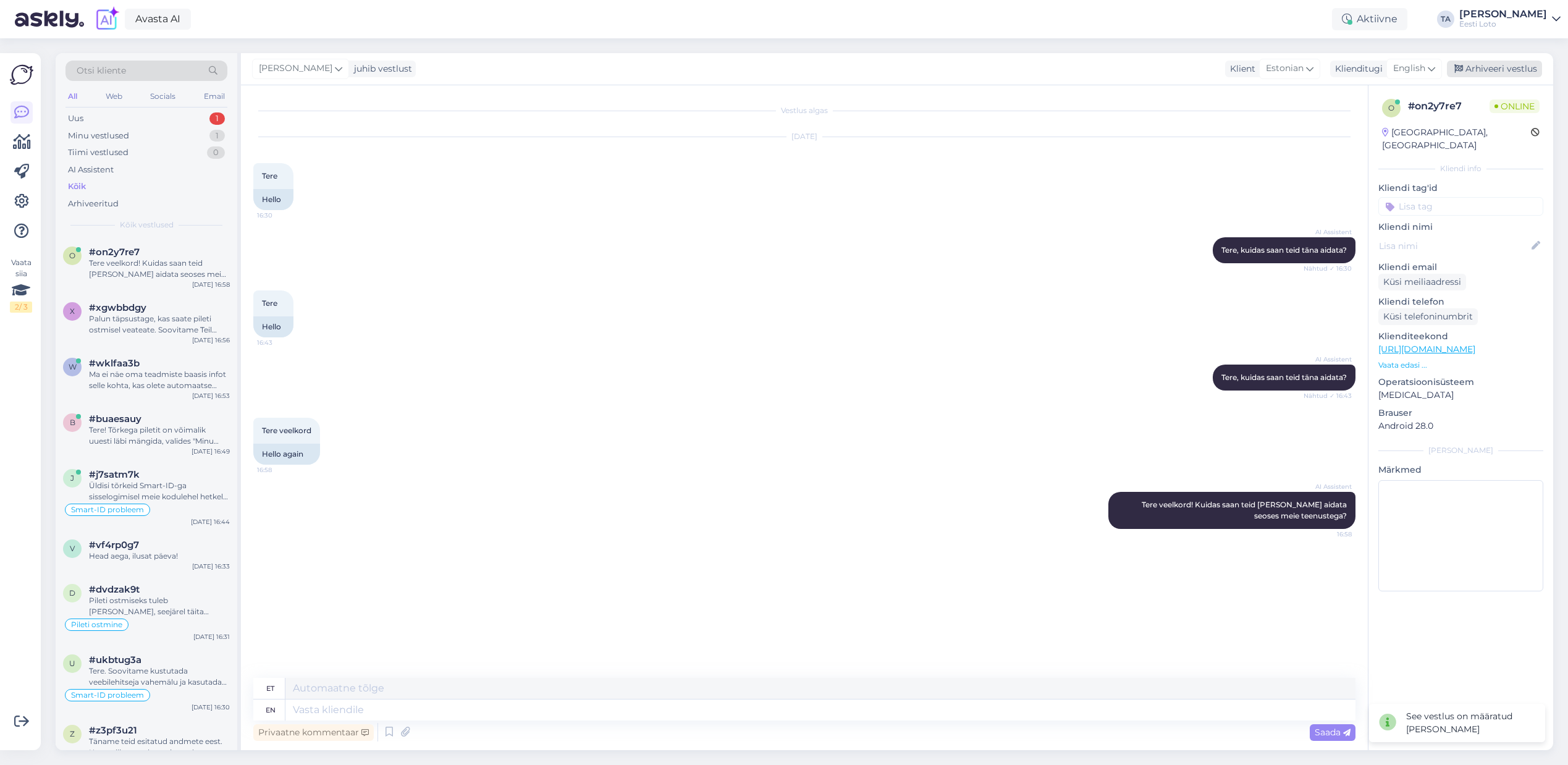
click at [1488, 73] on div "Arhiveeri vestlus" at bounding box center [1494, 69] width 95 height 17
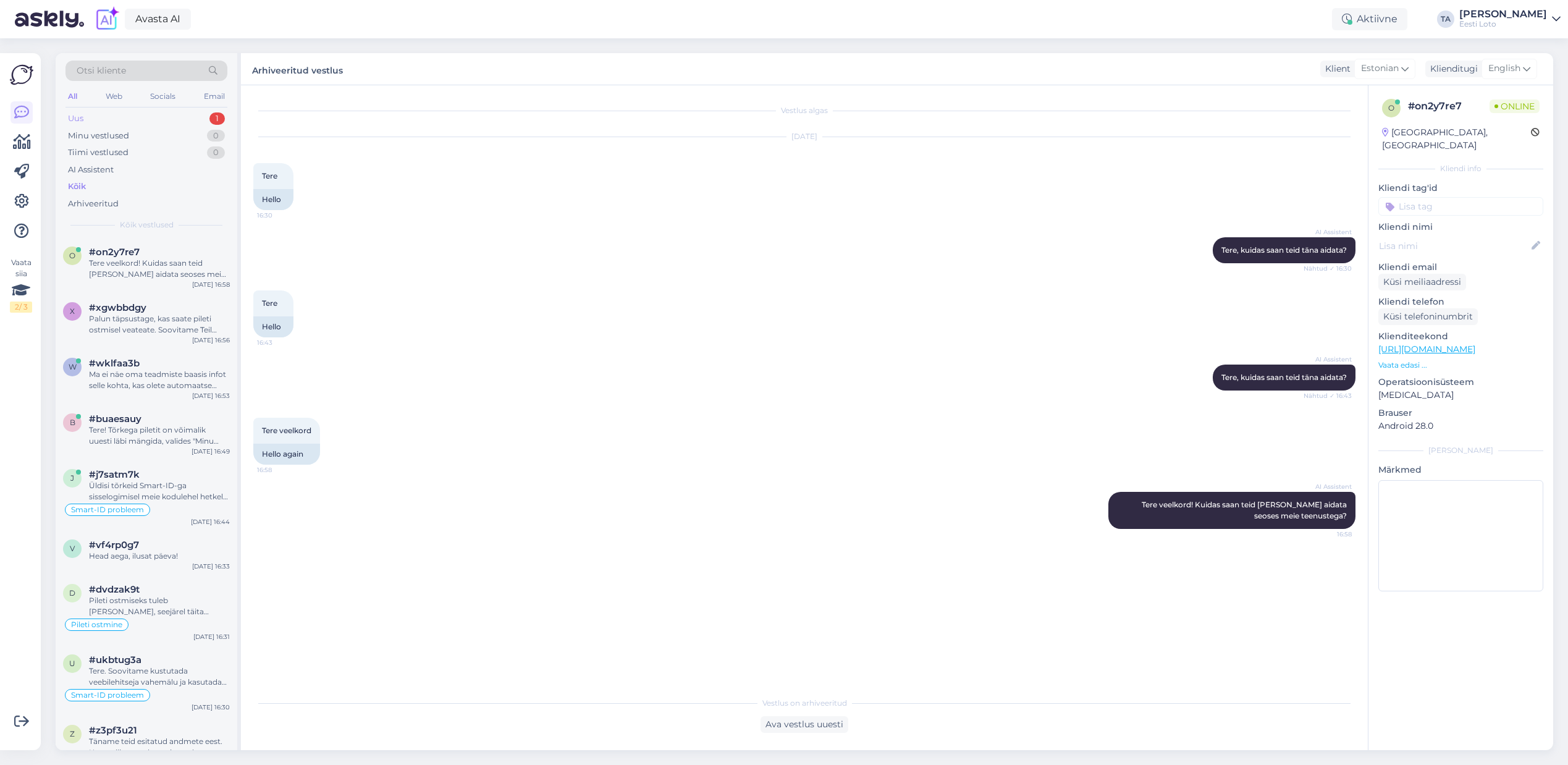
click at [89, 118] on div "Uus 1" at bounding box center [146, 119] width 162 height 17
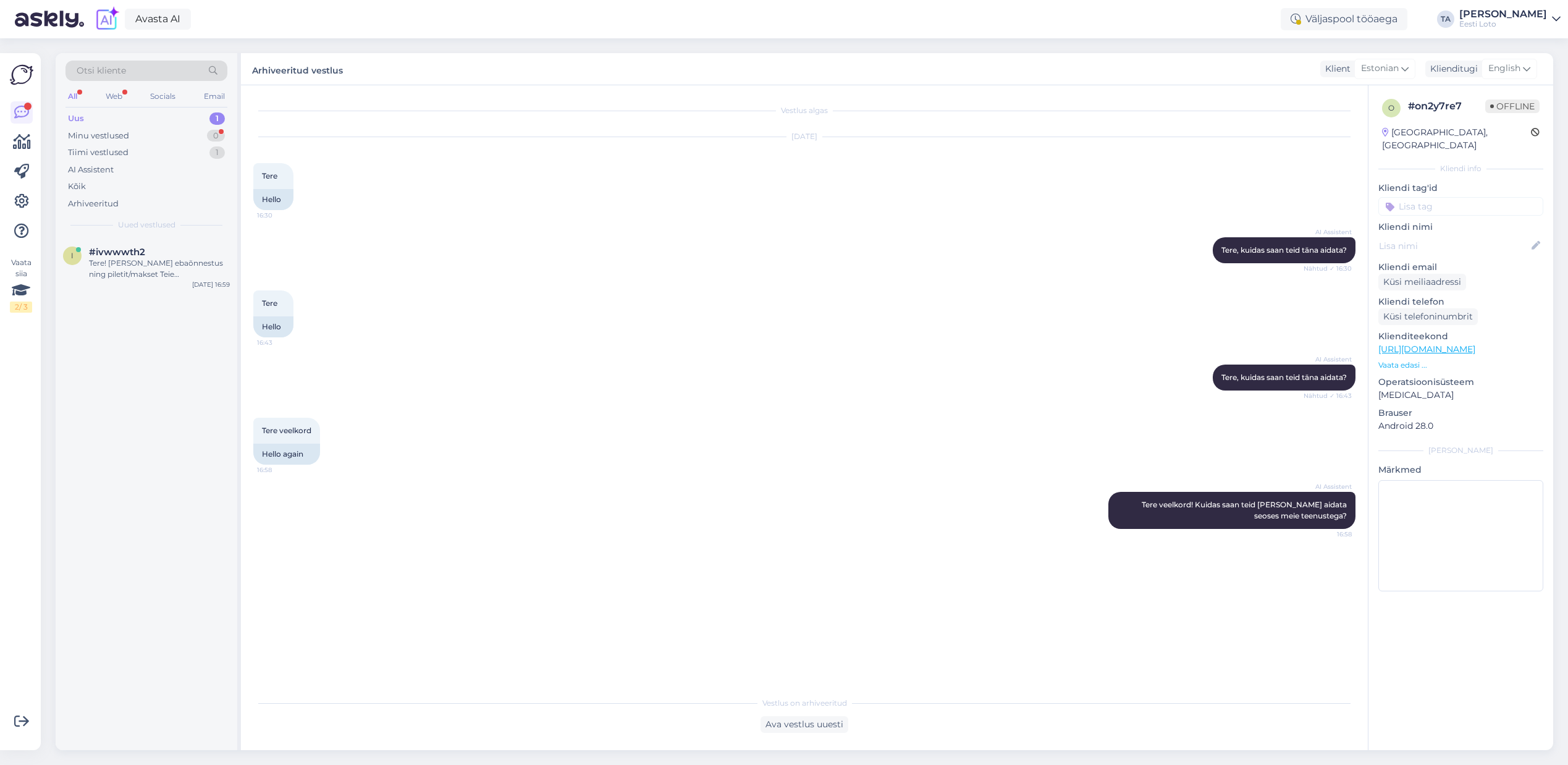
click at [74, 119] on div "Uus" at bounding box center [75, 119] width 16 height 12
click at [80, 180] on div "Kõik" at bounding box center [76, 186] width 18 height 12
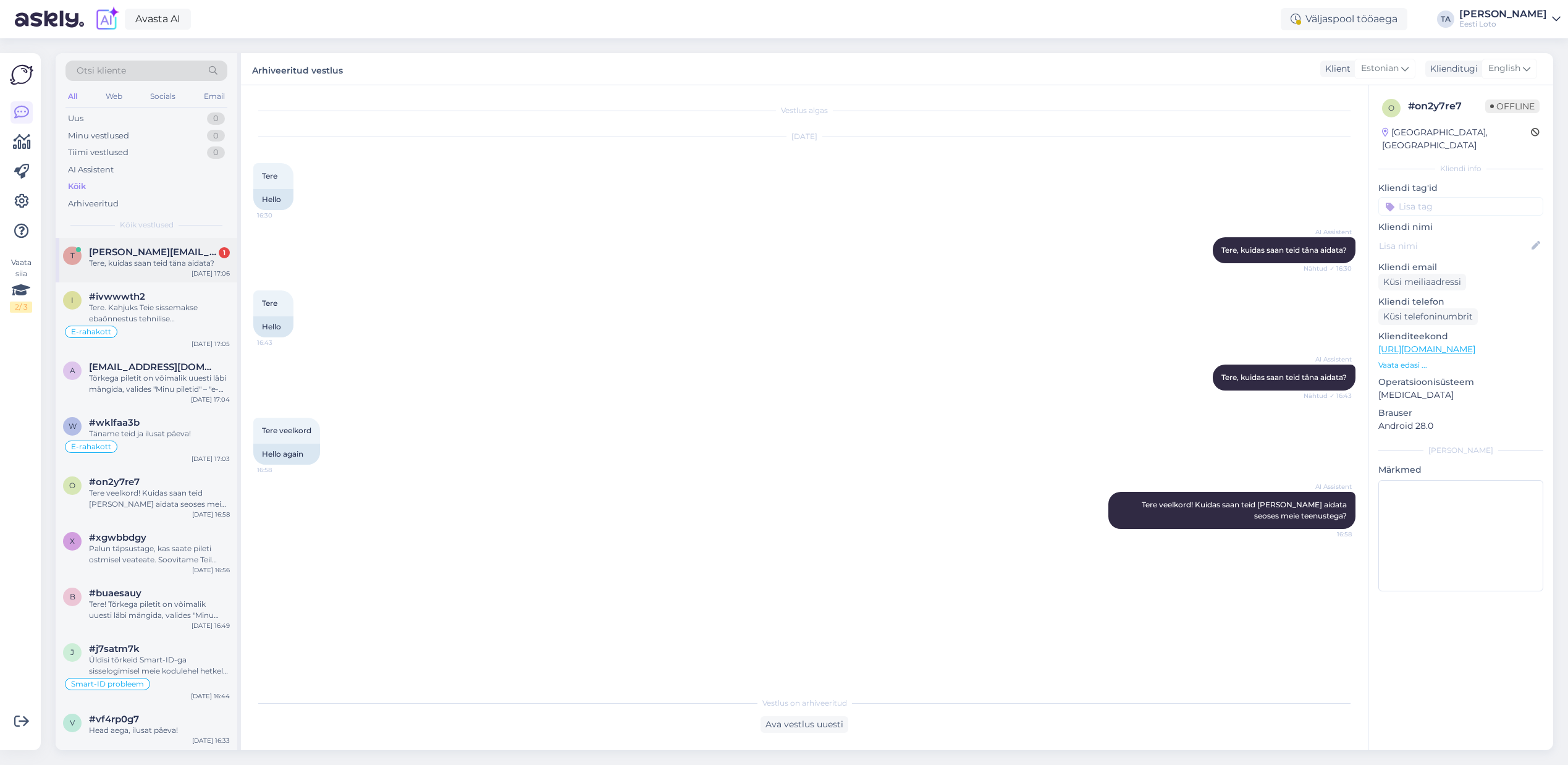
click at [133, 265] on div "Tere, kuidas saan teid täna aidata?" at bounding box center [159, 262] width 141 height 11
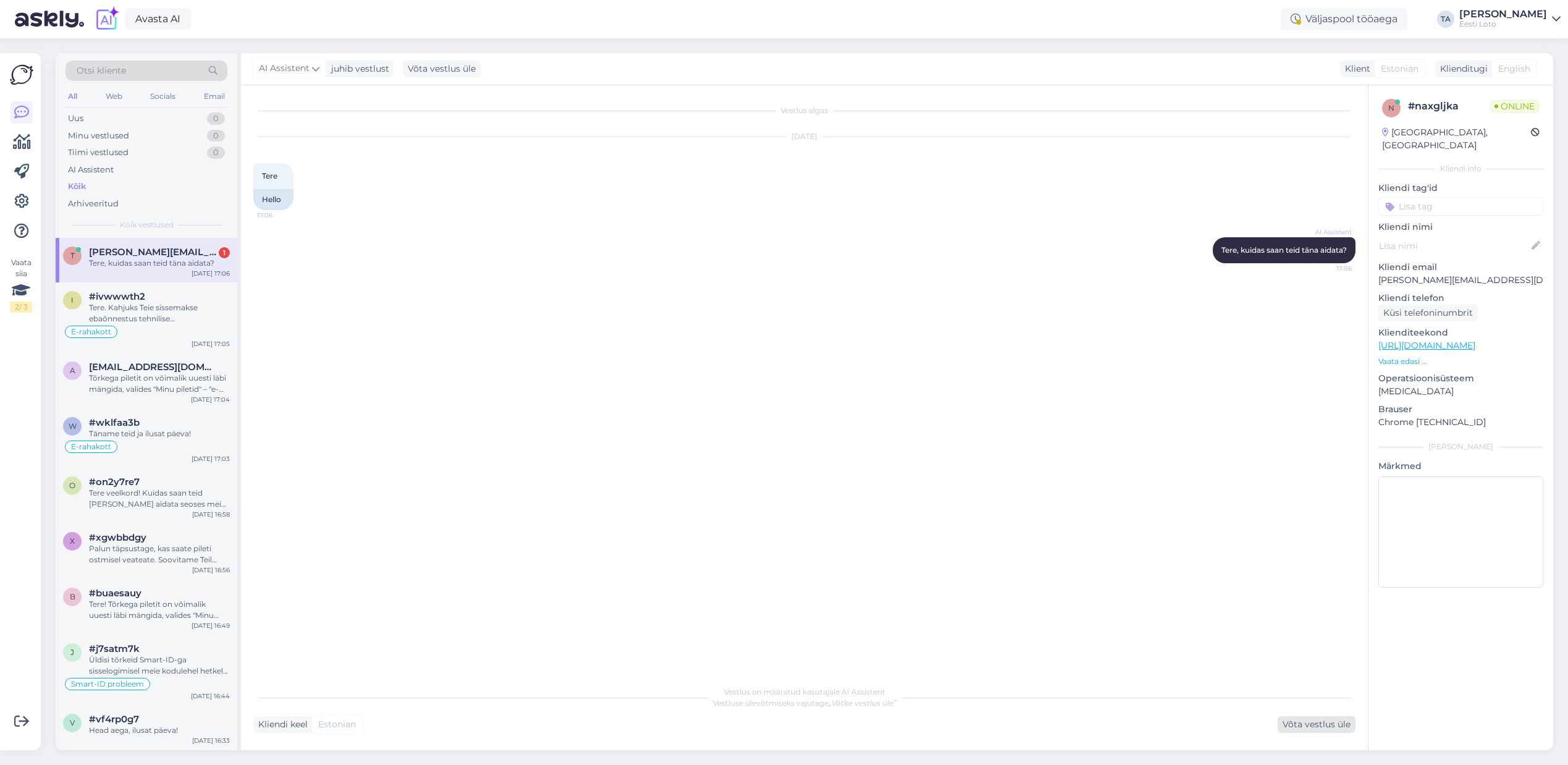
click at [1317, 723] on div "Võta vestlus üle" at bounding box center [1317, 725] width 78 height 17
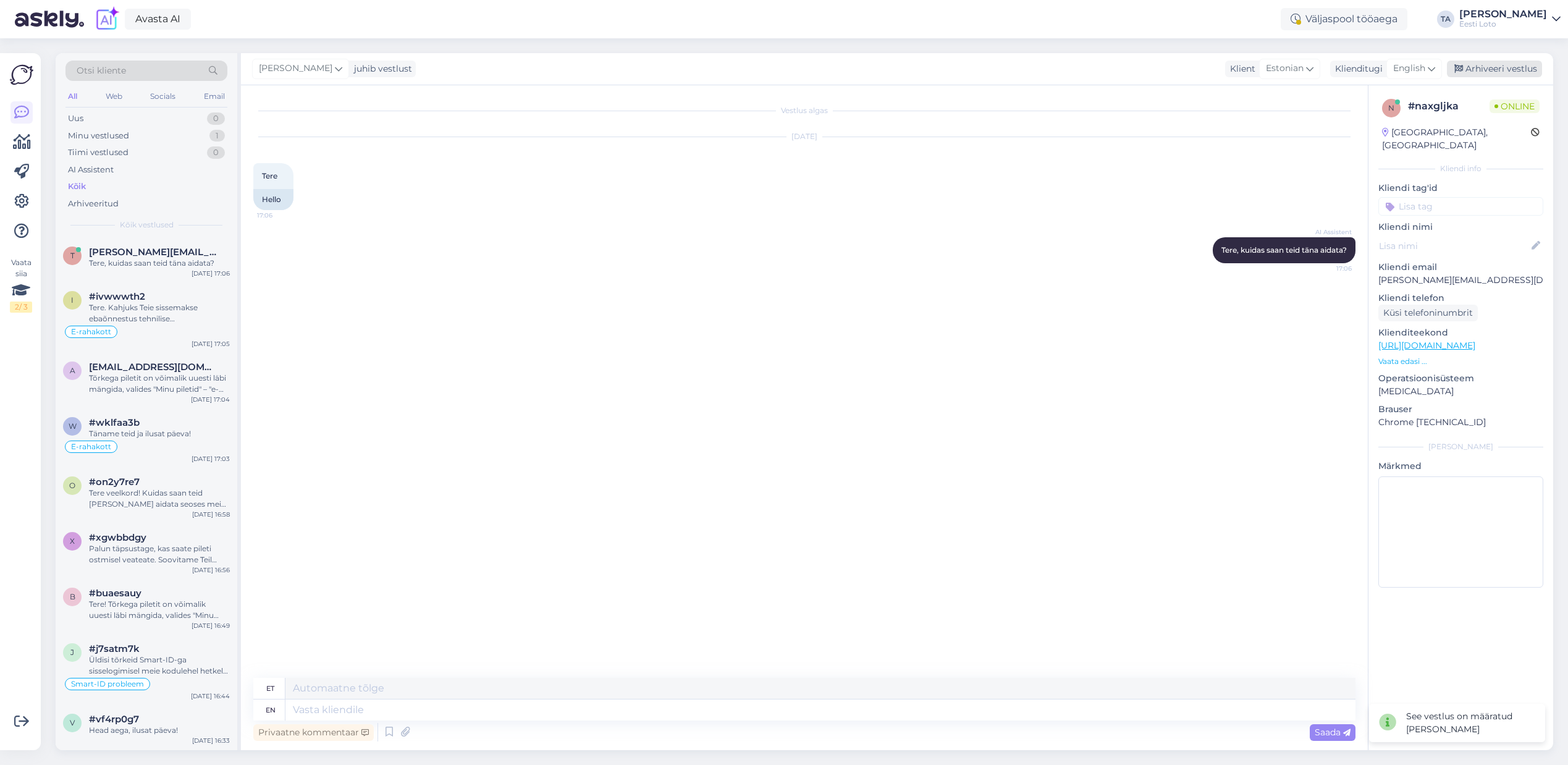
click at [1485, 63] on div "Arhiveeri vestlus" at bounding box center [1494, 69] width 95 height 17
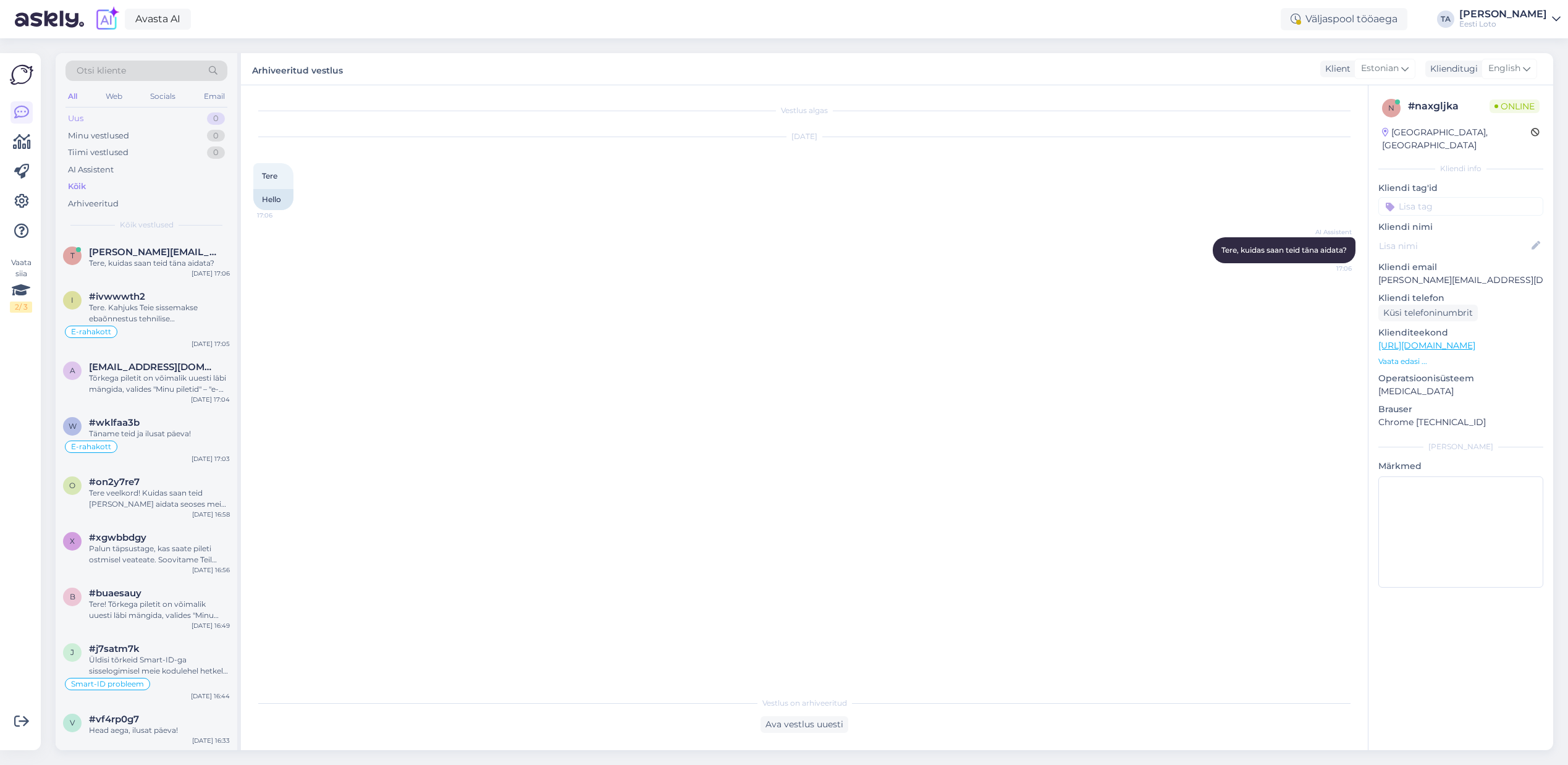
click at [74, 114] on div "Uus" at bounding box center [75, 119] width 15 height 12
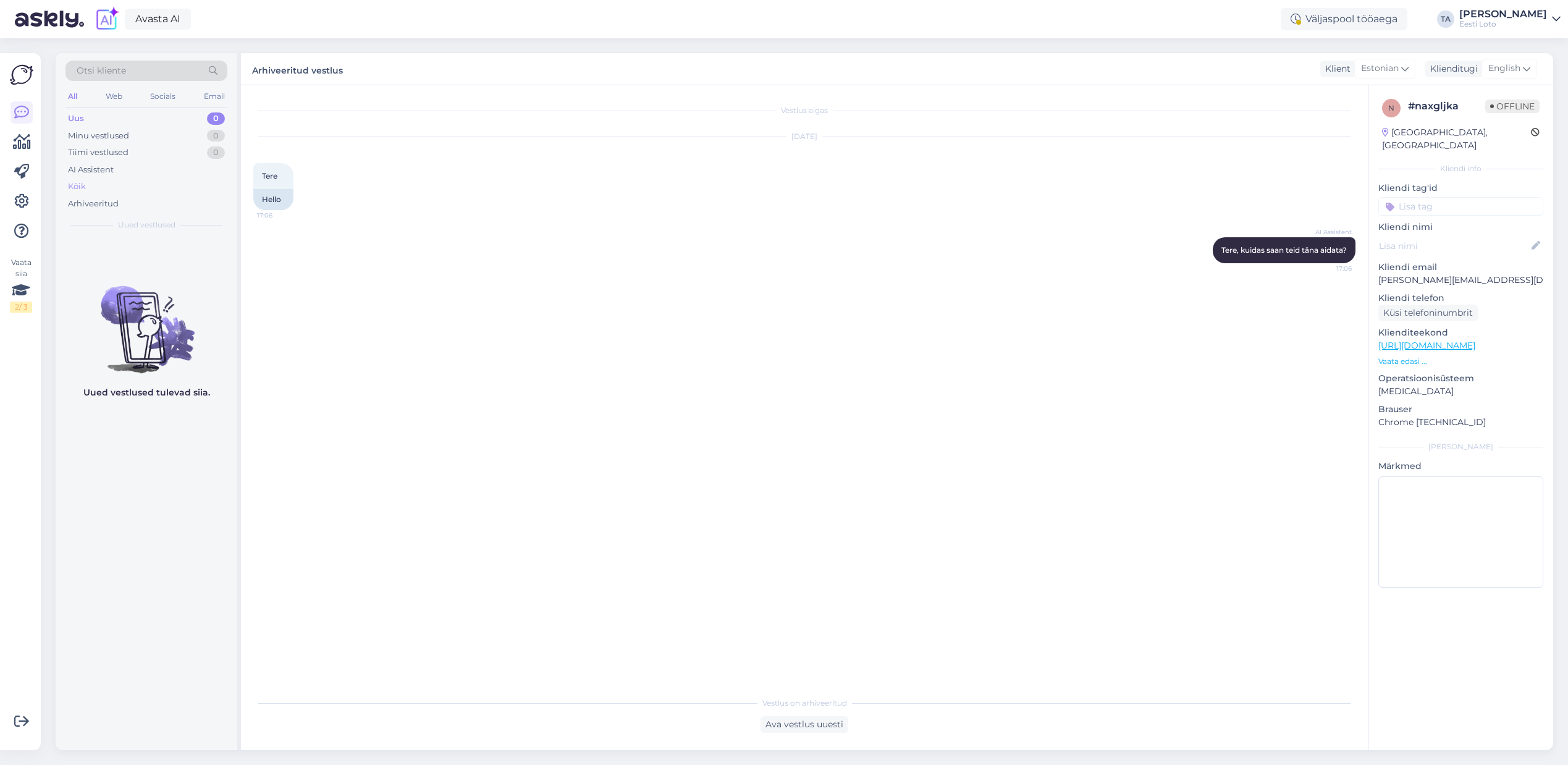
click at [103, 191] on div "Kõik" at bounding box center [146, 186] width 162 height 17
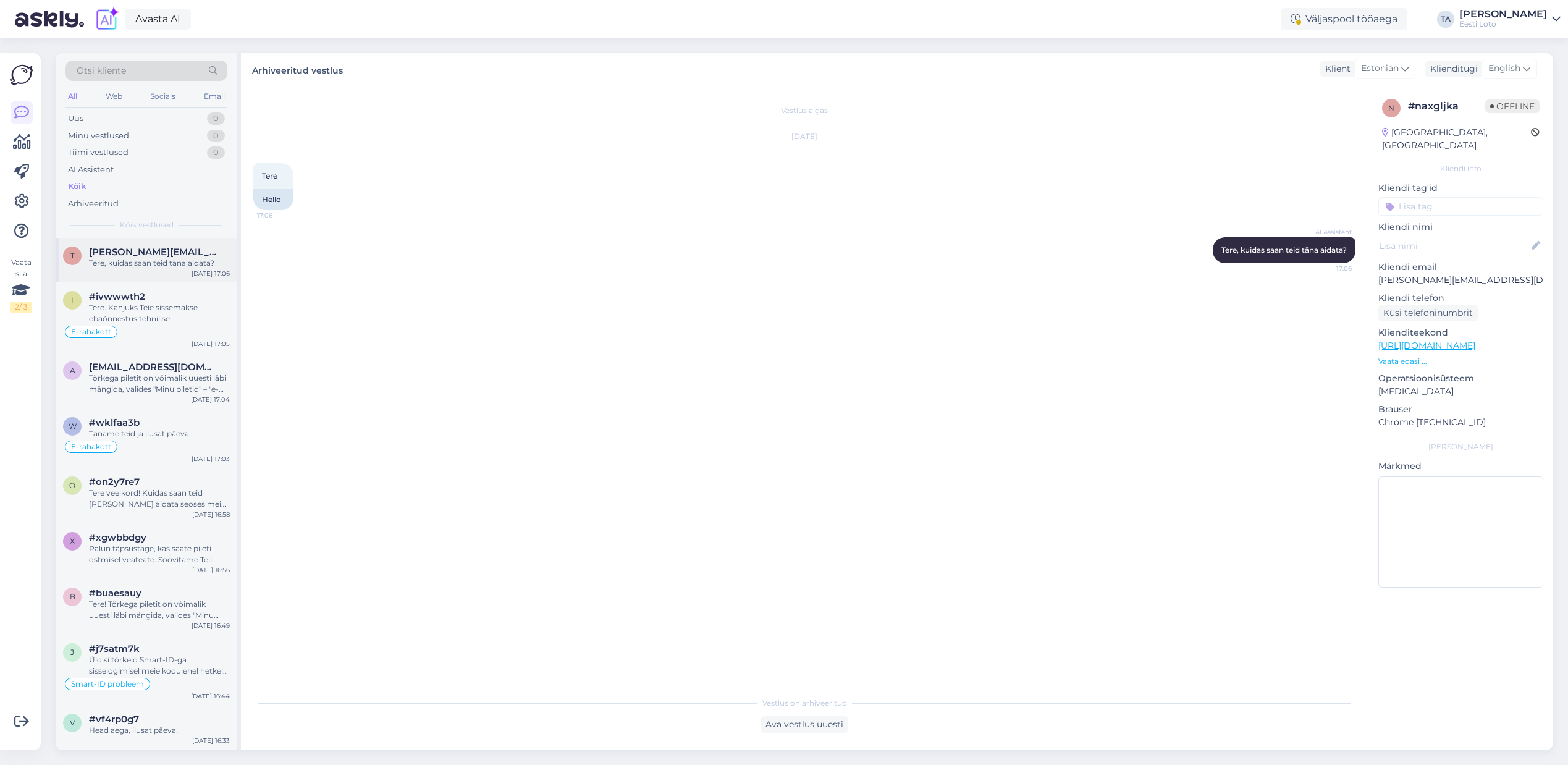
click at [133, 258] on div "Tere, kuidas saan teid täna aidata?" at bounding box center [159, 262] width 141 height 11
click at [162, 488] on div "Tere veelkord! Kuidas saan teid [PERSON_NAME] aidata seoses meie teenustega?" at bounding box center [159, 498] width 141 height 22
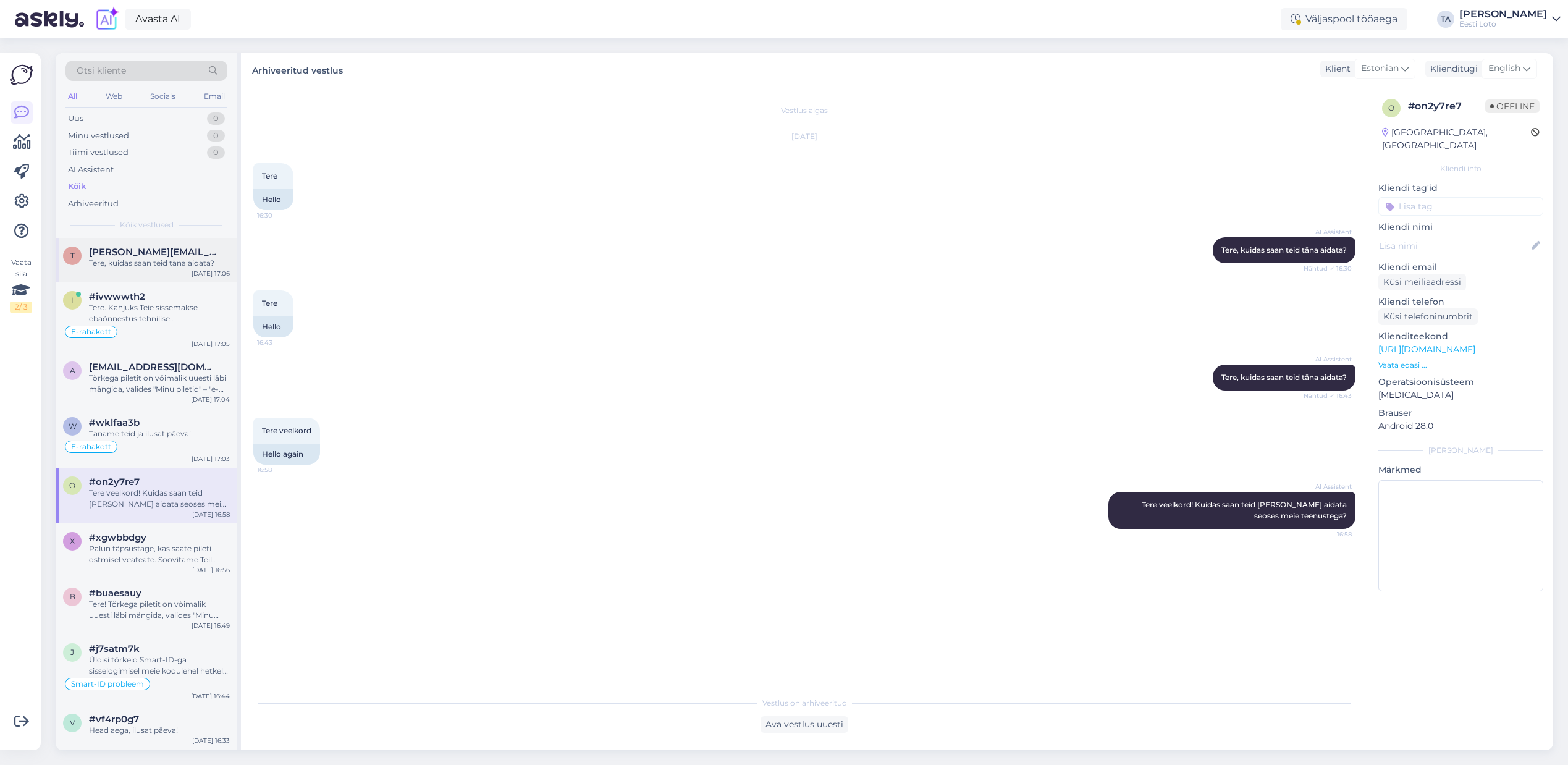
click at [140, 256] on span "[PERSON_NAME][EMAIL_ADDRESS][DOMAIN_NAME]" at bounding box center [153, 251] width 128 height 11
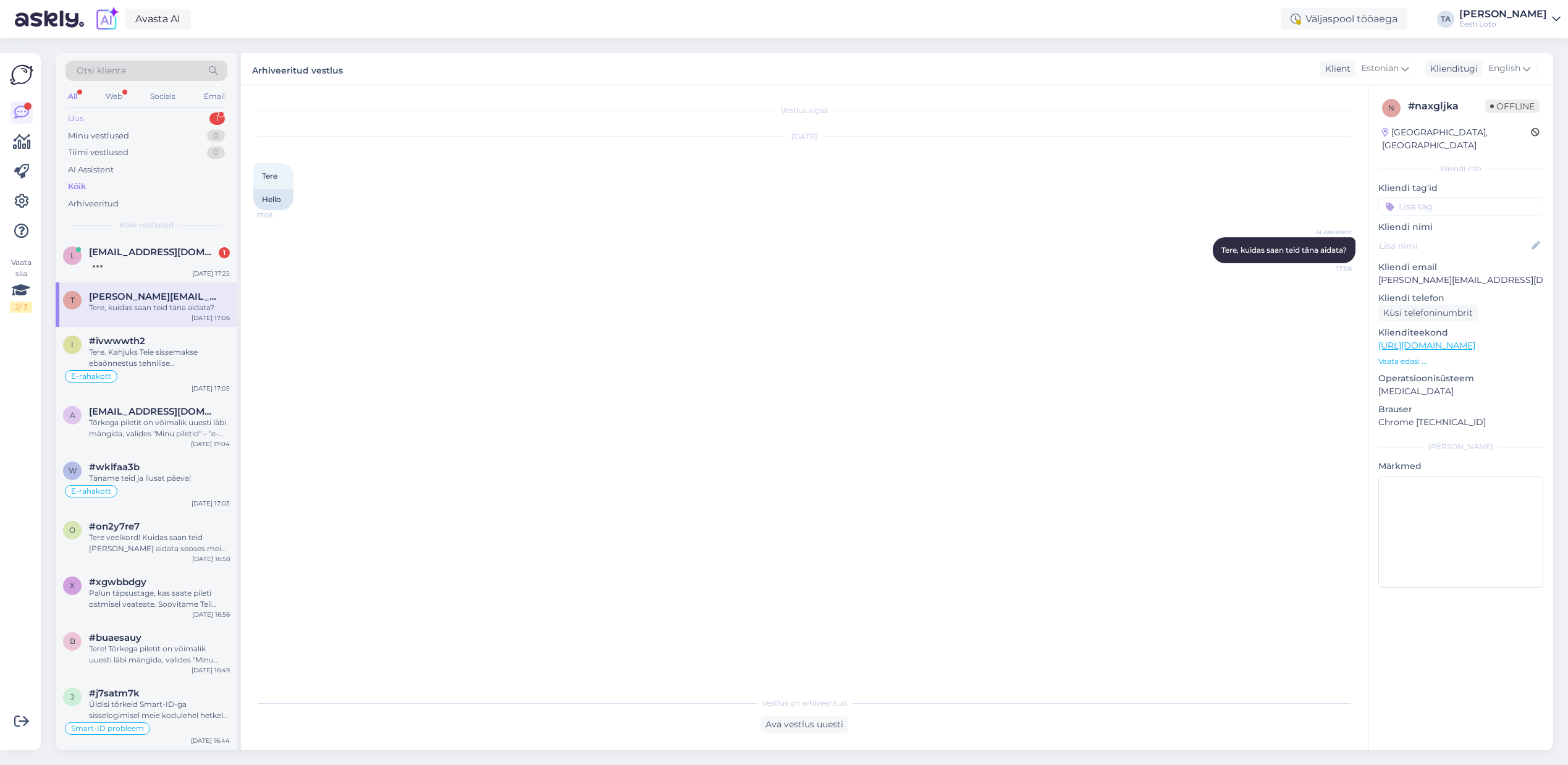
click at [85, 117] on div "Uus 1" at bounding box center [146, 119] width 162 height 17
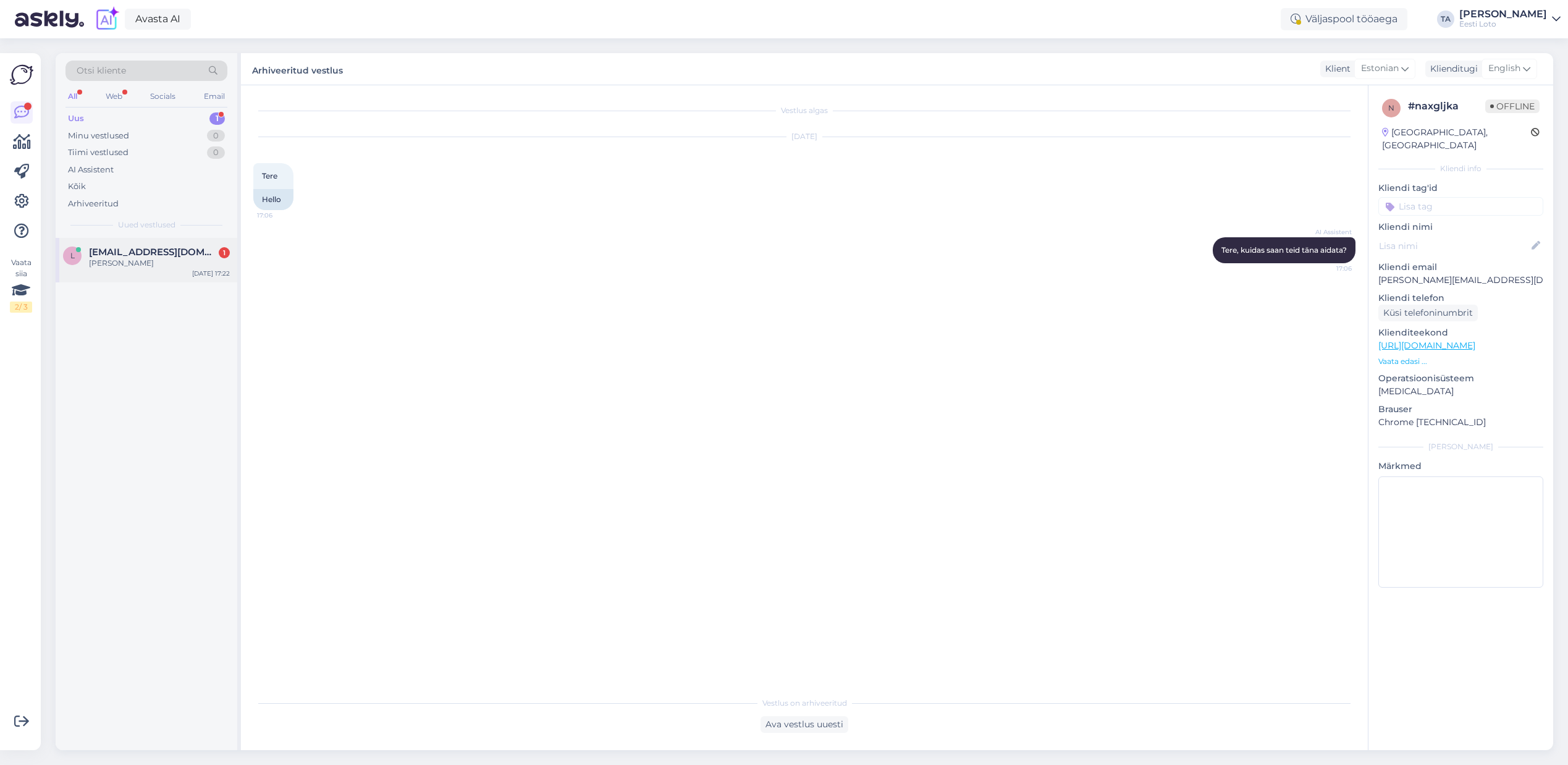
click at [124, 258] on div "[PERSON_NAME]" at bounding box center [159, 262] width 141 height 11
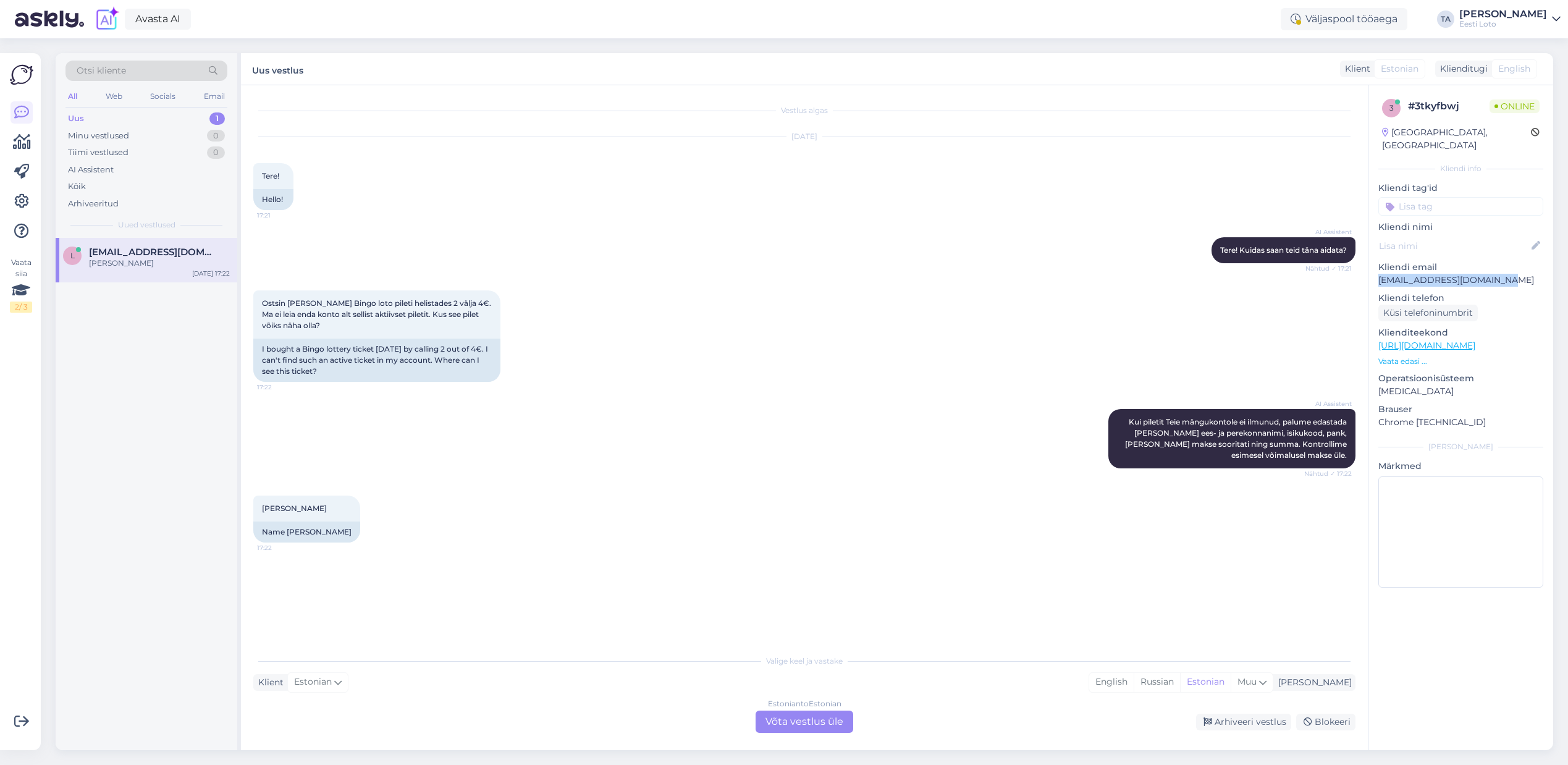
drag, startPoint x: 1506, startPoint y: 271, endPoint x: 1377, endPoint y: 267, distance: 129.1
click at [1378, 274] on p "[EMAIL_ADDRESS][DOMAIN_NAME]" at bounding box center [1460, 280] width 165 height 13
copy p "[EMAIL_ADDRESS][DOMAIN_NAME]"
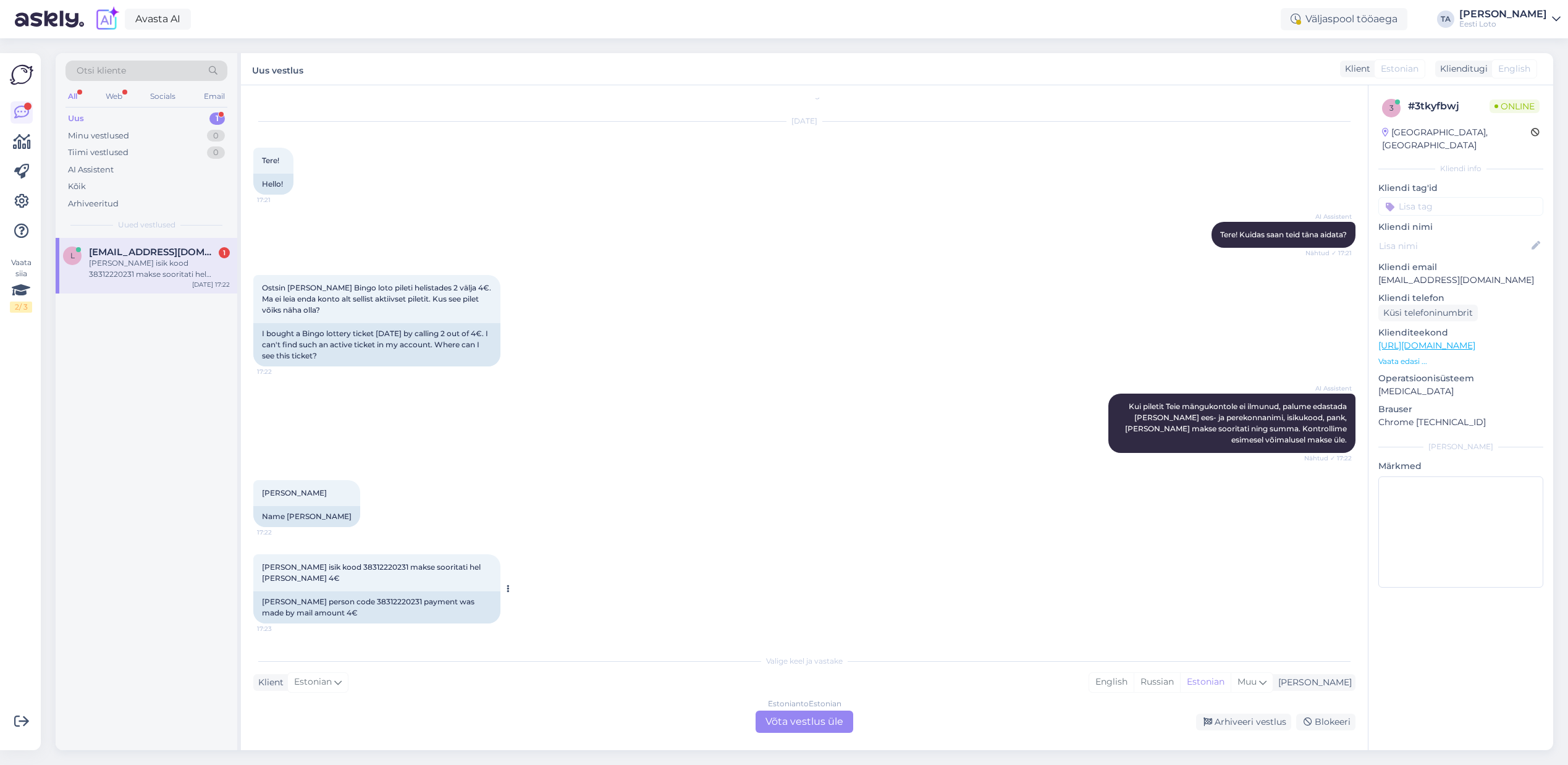
click at [385, 568] on span "[PERSON_NAME] isik kood 38312220231 makse sooritati hel [PERSON_NAME] 4€" at bounding box center [372, 573] width 221 height 21
click at [385, 567] on span "[PERSON_NAME] isik kood 38312220231 makse sooritati hel [PERSON_NAME] 4€" at bounding box center [372, 573] width 221 height 21
copy span "38312220231"
click at [829, 723] on div "Estonian to Estonian Võta vestlus üle" at bounding box center [805, 721] width 97 height 22
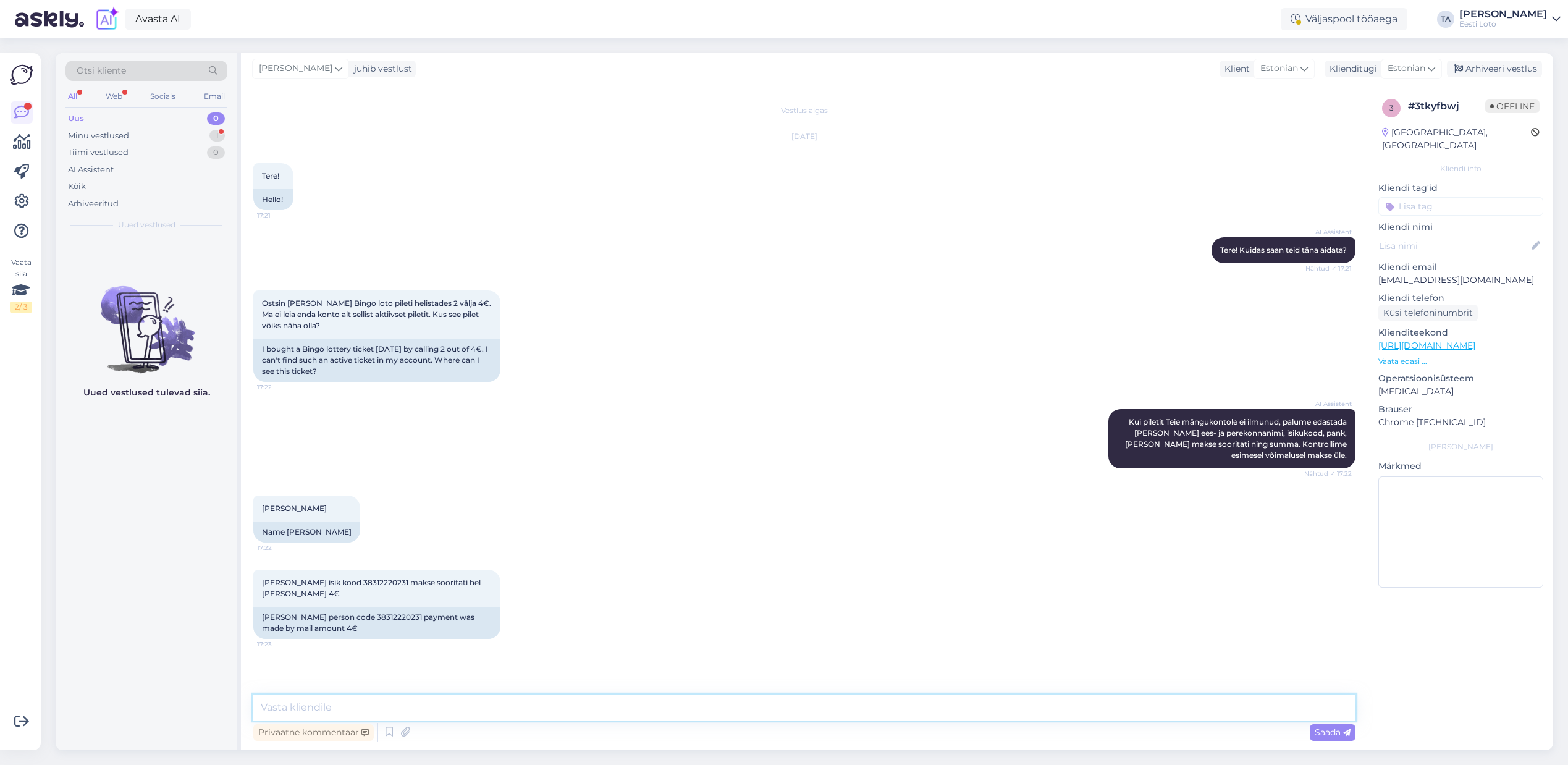
click at [424, 715] on textarea at bounding box center [804, 707] width 1102 height 26
type textarea "Tere. Palun täpsustage kas proovisite osta M-loto vahendusel piletit? Kas olete…"
click at [1337, 736] on span "Saada" at bounding box center [1333, 732] width 36 height 11
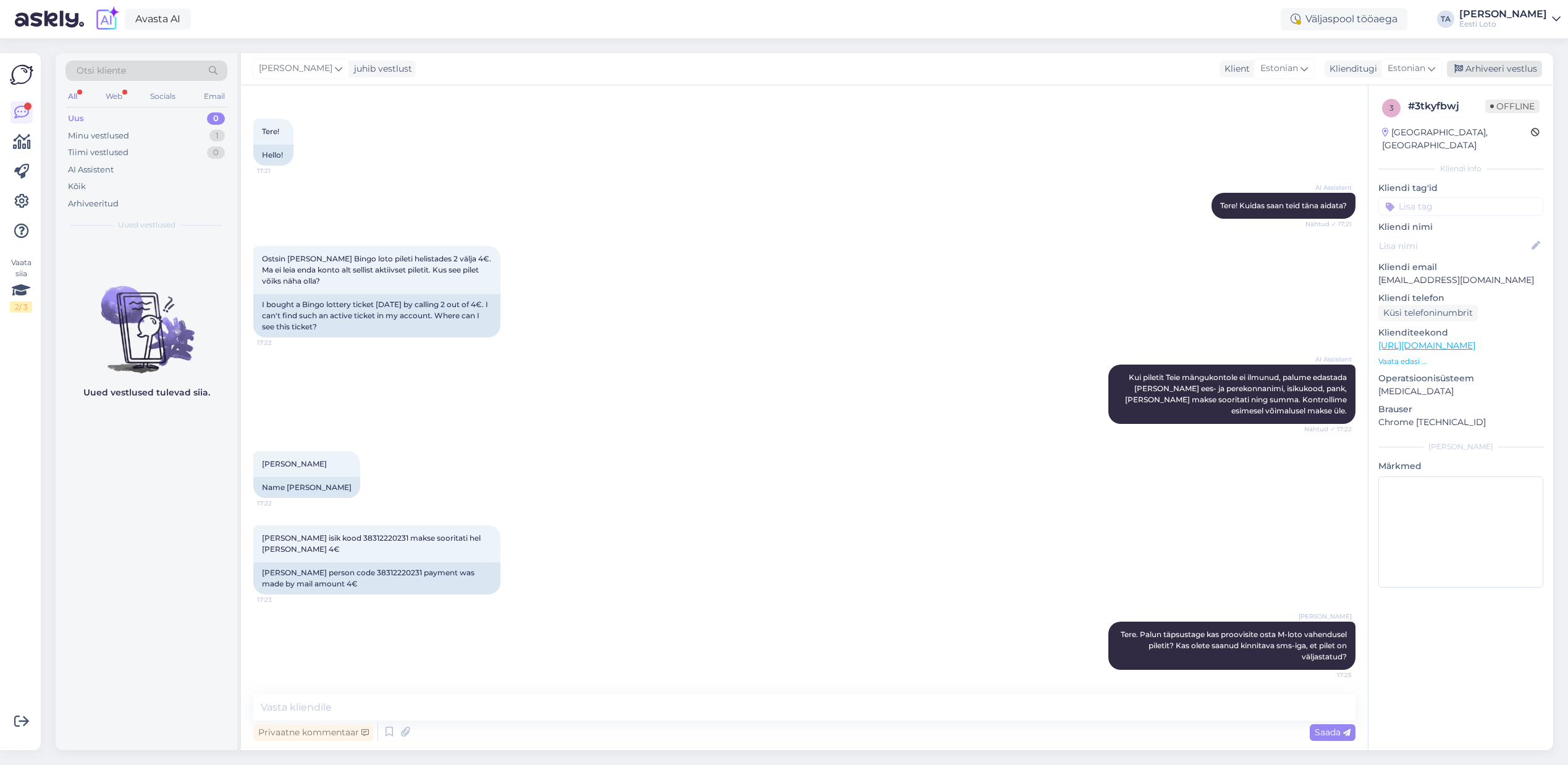
click at [1494, 68] on div "Arhiveeri vestlus" at bounding box center [1494, 69] width 95 height 17
click at [73, 179] on div "Kõik" at bounding box center [146, 186] width 162 height 17
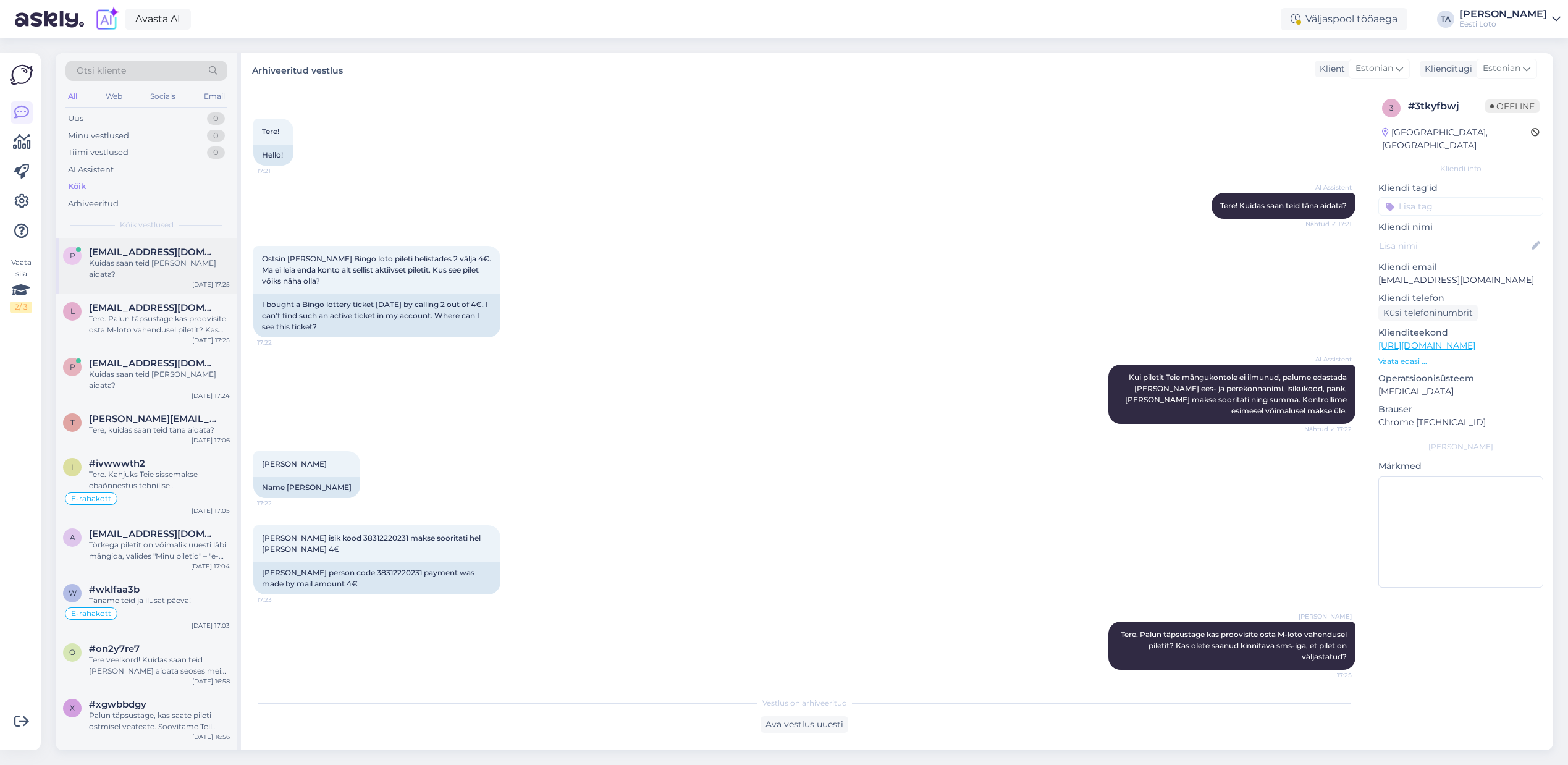
click at [158, 262] on div "Kuidas saan teid [PERSON_NAME] aidata?" at bounding box center [159, 268] width 141 height 22
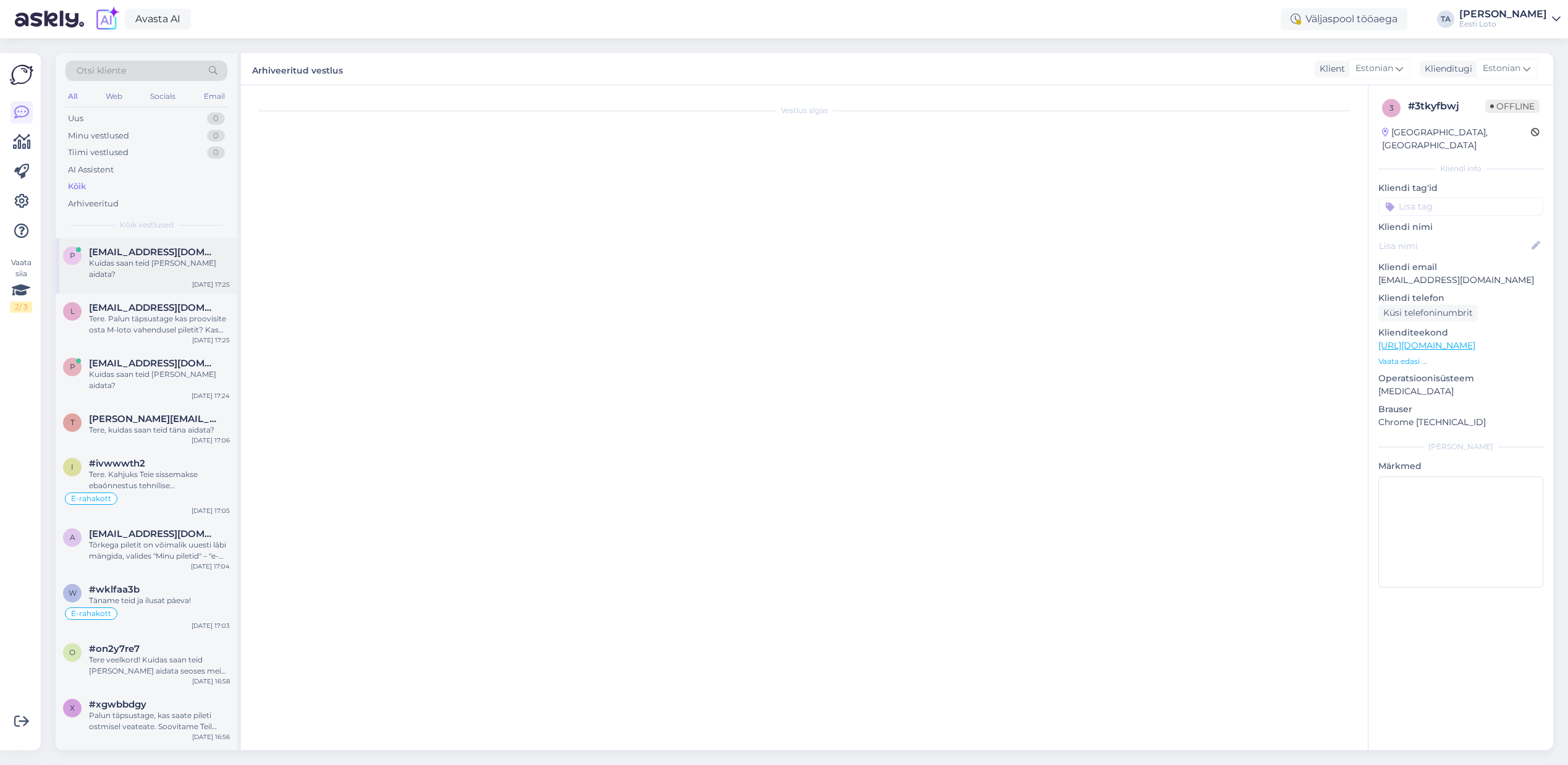
scroll to position [509, 0]
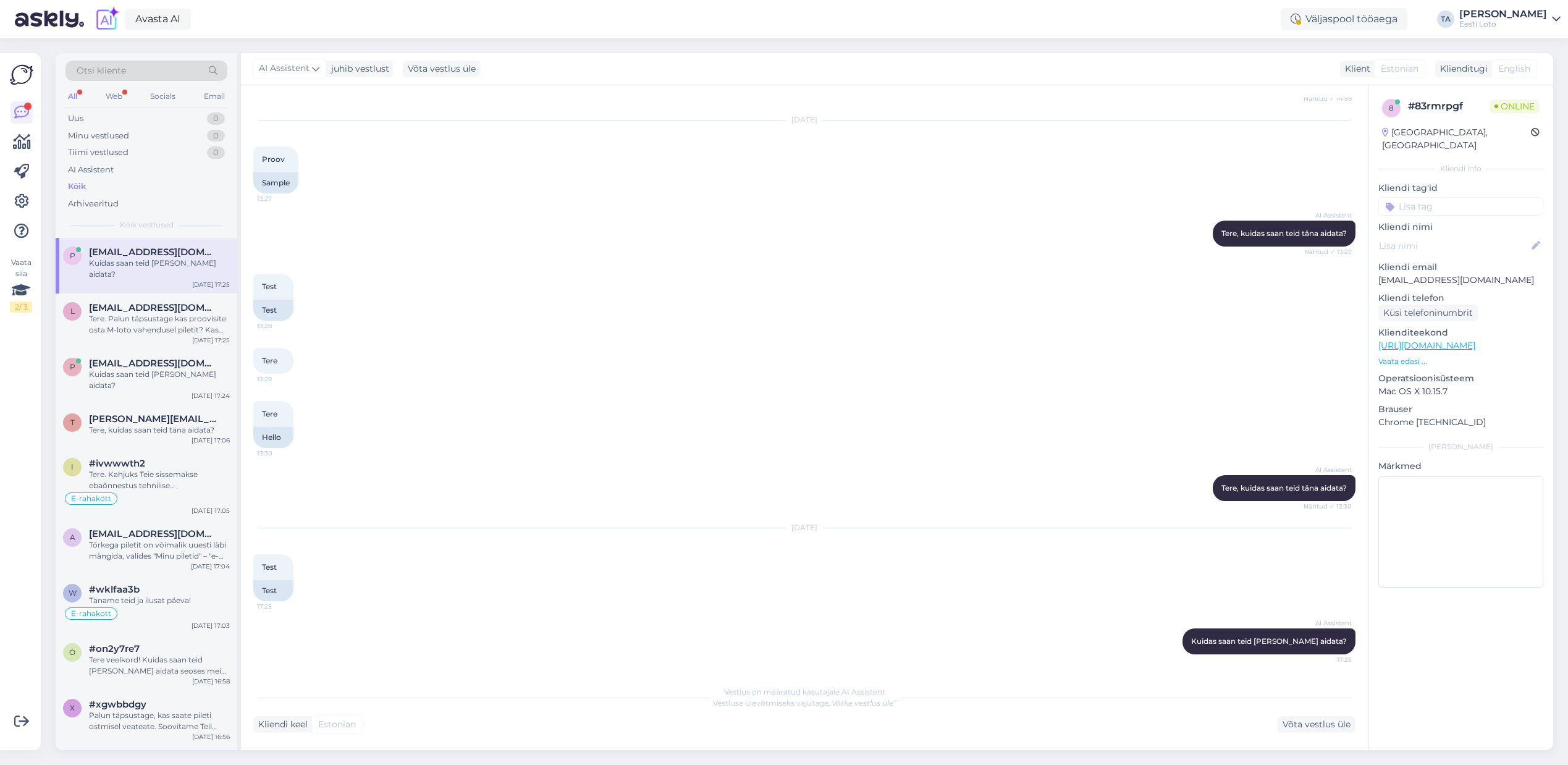
click at [138, 268] on div "p [EMAIL_ADDRESS][DOMAIN_NAME] Kuidas saan teid [PERSON_NAME] aidata? [DATE] 17…" at bounding box center [146, 265] width 181 height 56
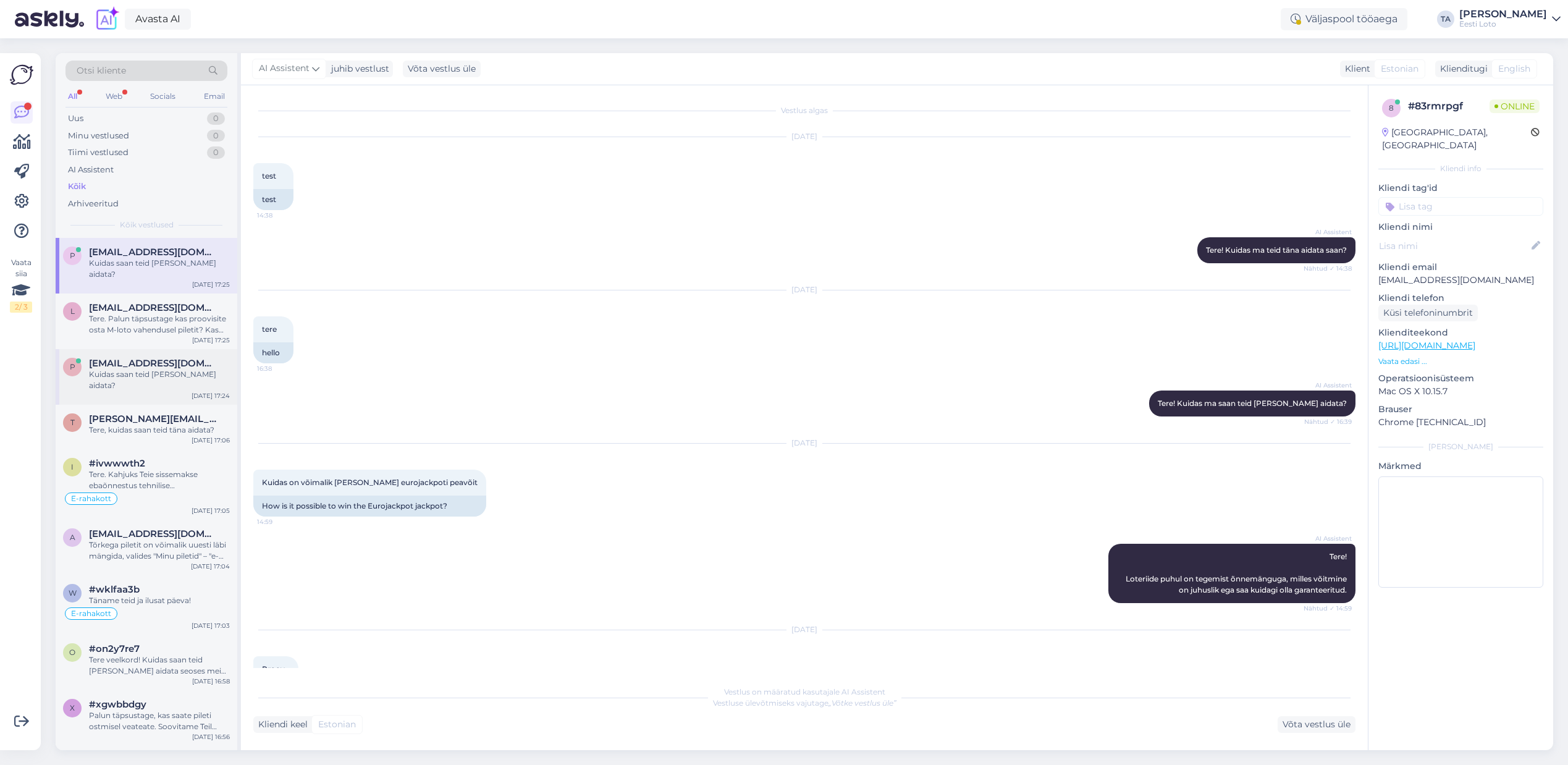
click at [130, 357] on span "[EMAIL_ADDRESS][DOMAIN_NAME]" at bounding box center [153, 362] width 128 height 11
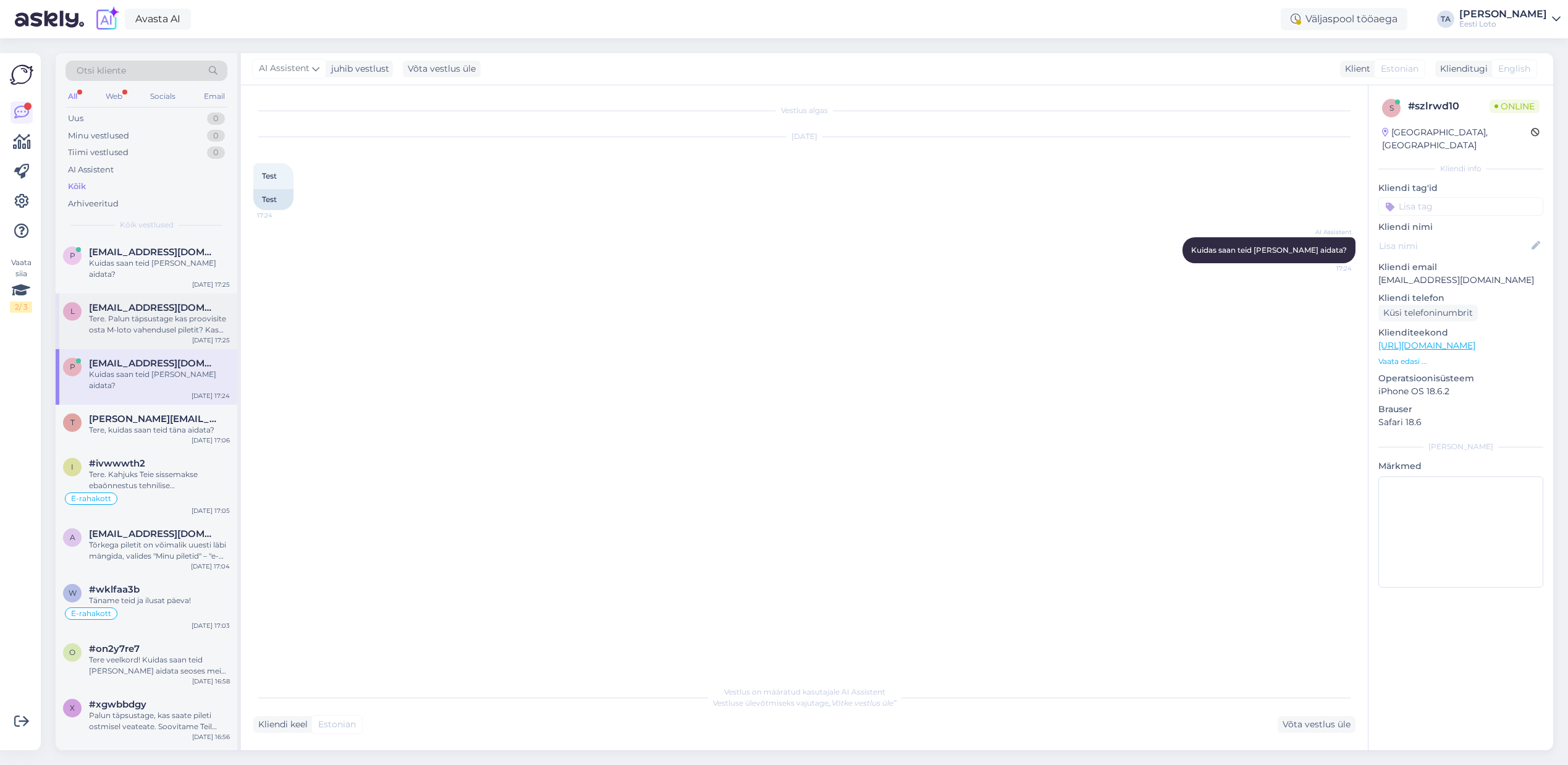
click at [126, 313] on div "Tere. Palun täpsustage kas proovisite osta M-loto vahendusel piletit? Kas olete…" at bounding box center [159, 324] width 141 height 22
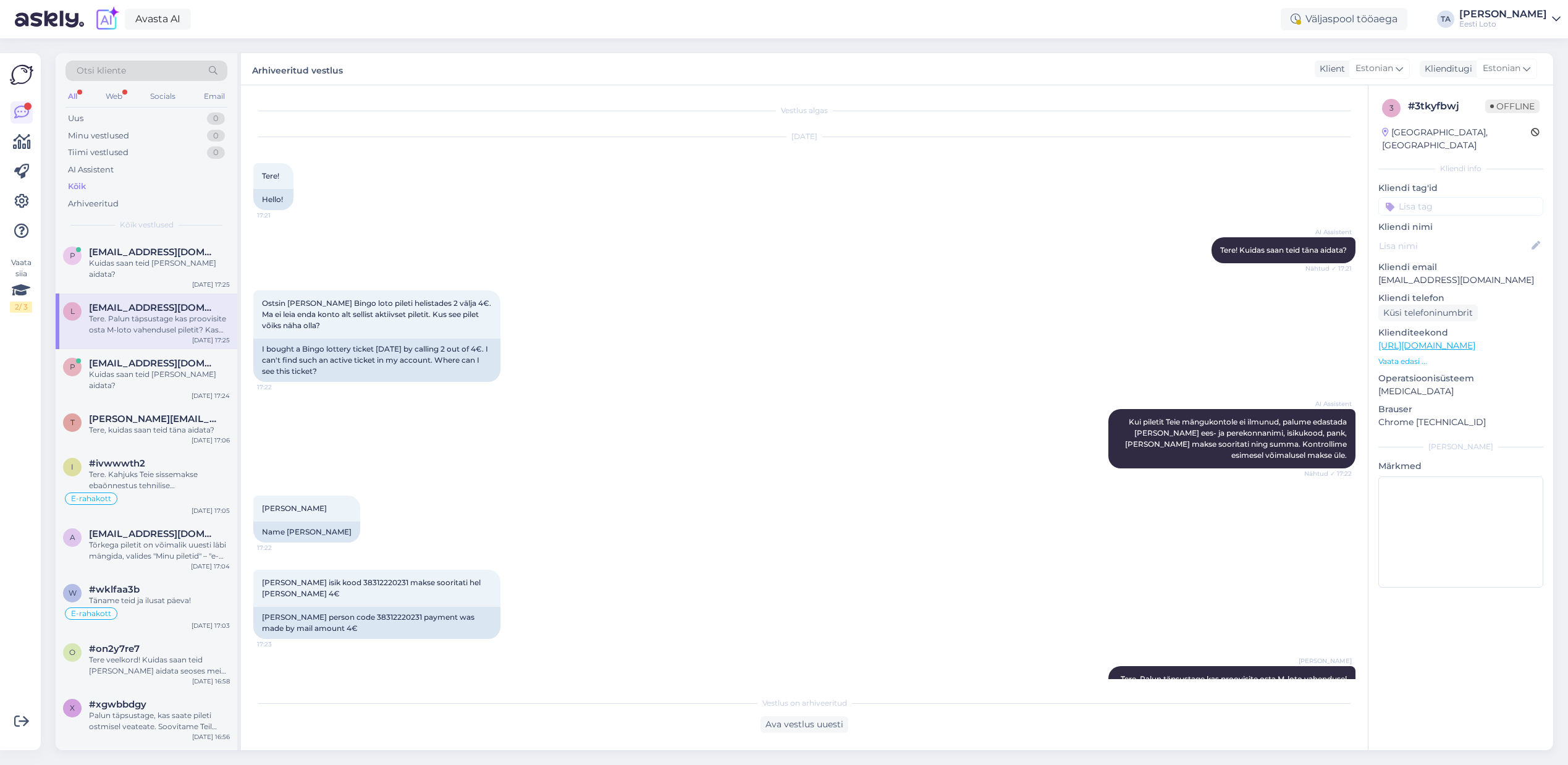
scroll to position [49, 0]
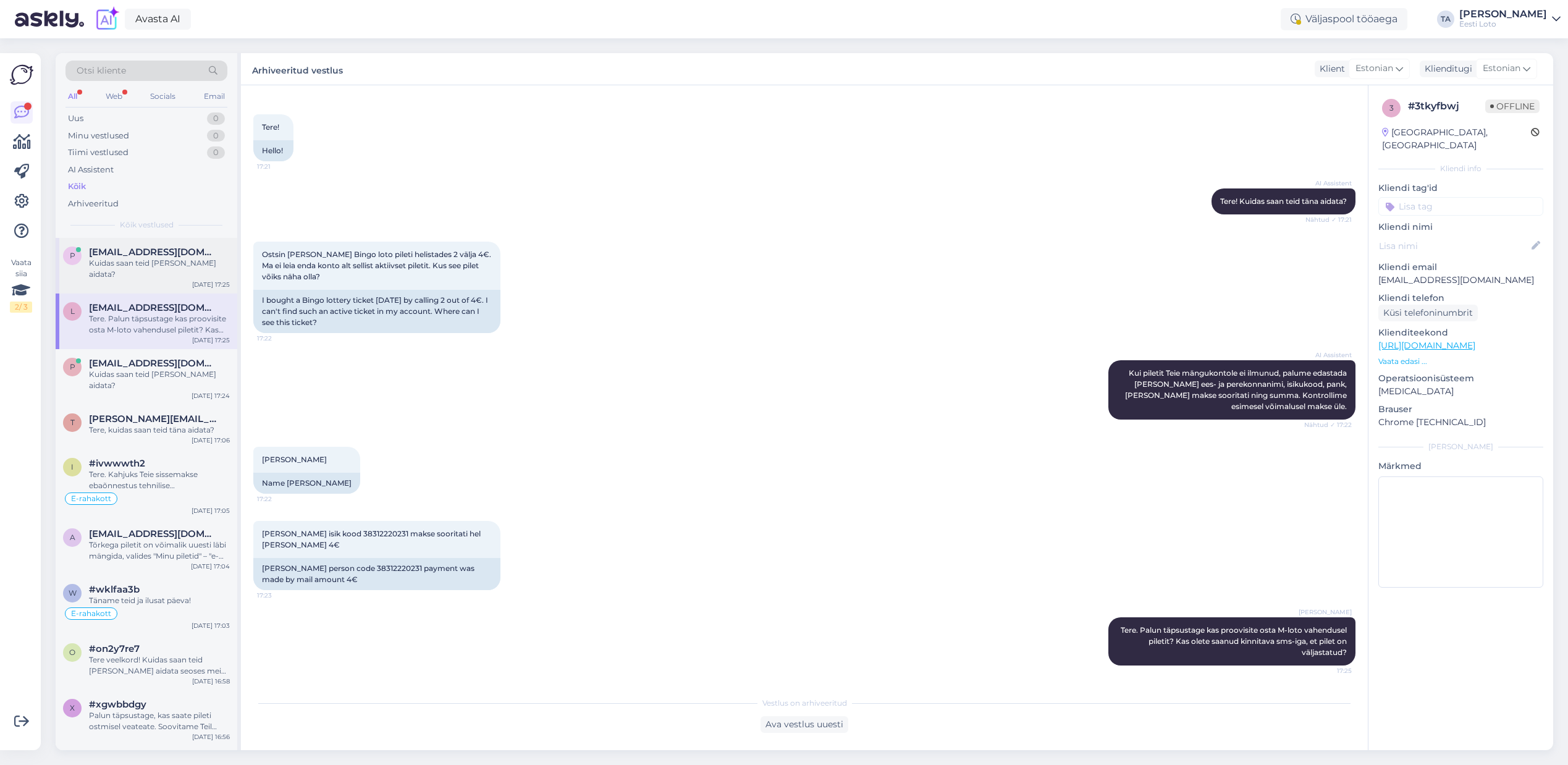
click at [124, 261] on div "Kuidas saan teid [PERSON_NAME] aidata?" at bounding box center [159, 268] width 141 height 22
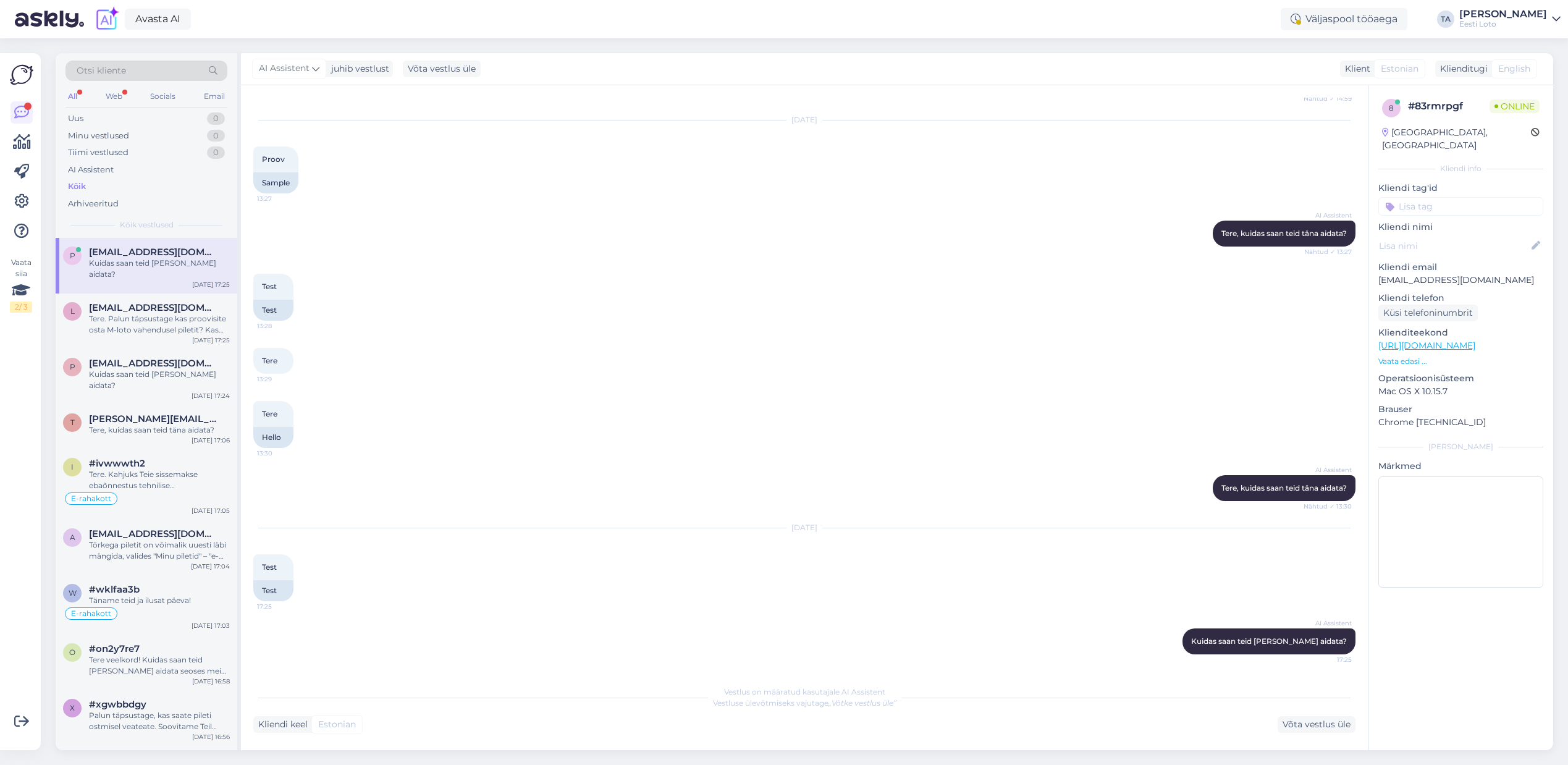
click at [142, 262] on div "Kuidas saan teid [PERSON_NAME] aidata?" at bounding box center [159, 268] width 141 height 22
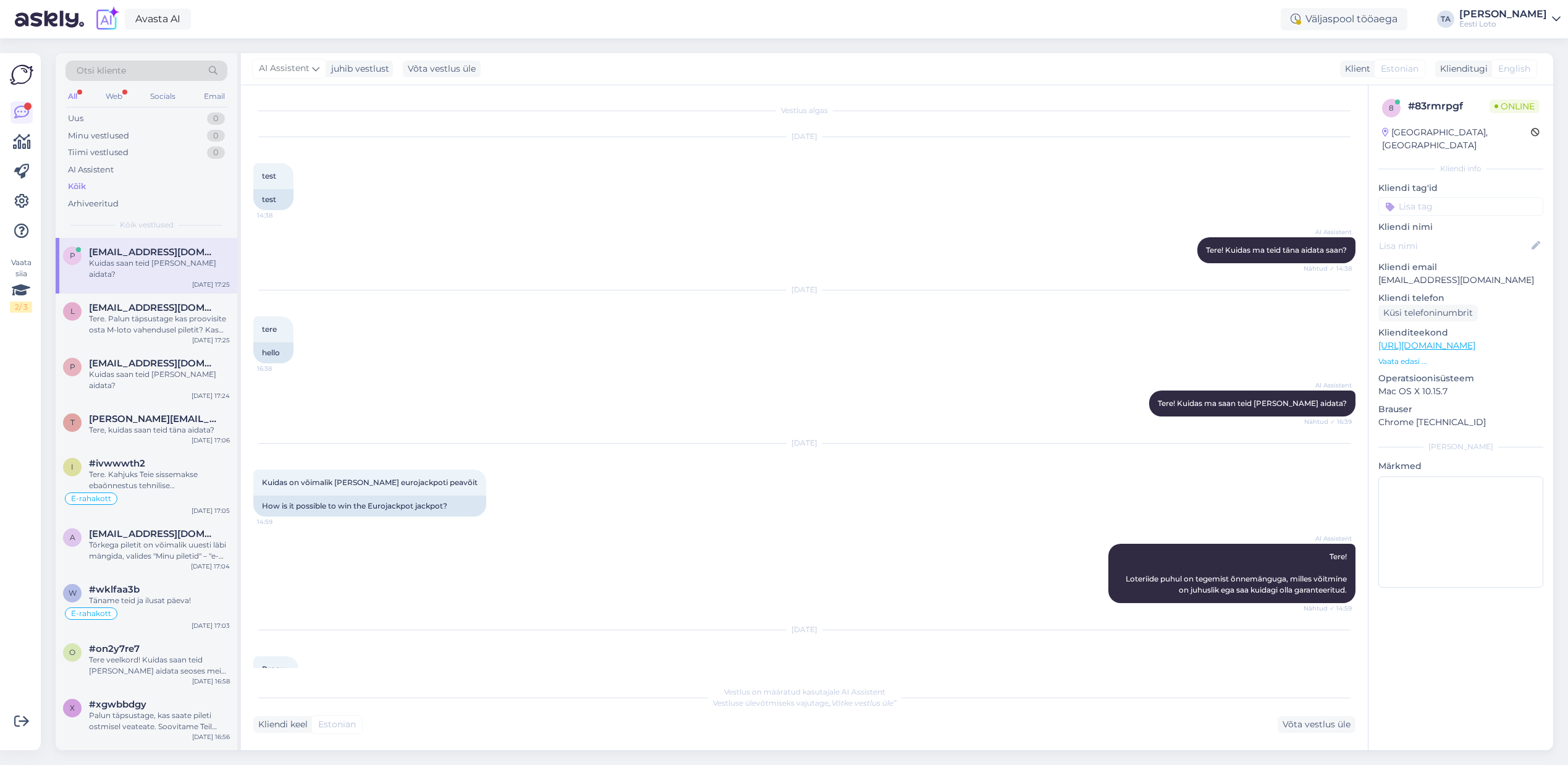
click at [137, 256] on span "[EMAIL_ADDRESS][DOMAIN_NAME]" at bounding box center [153, 251] width 128 height 11
click at [83, 185] on div "Kõik" at bounding box center [76, 186] width 18 height 12
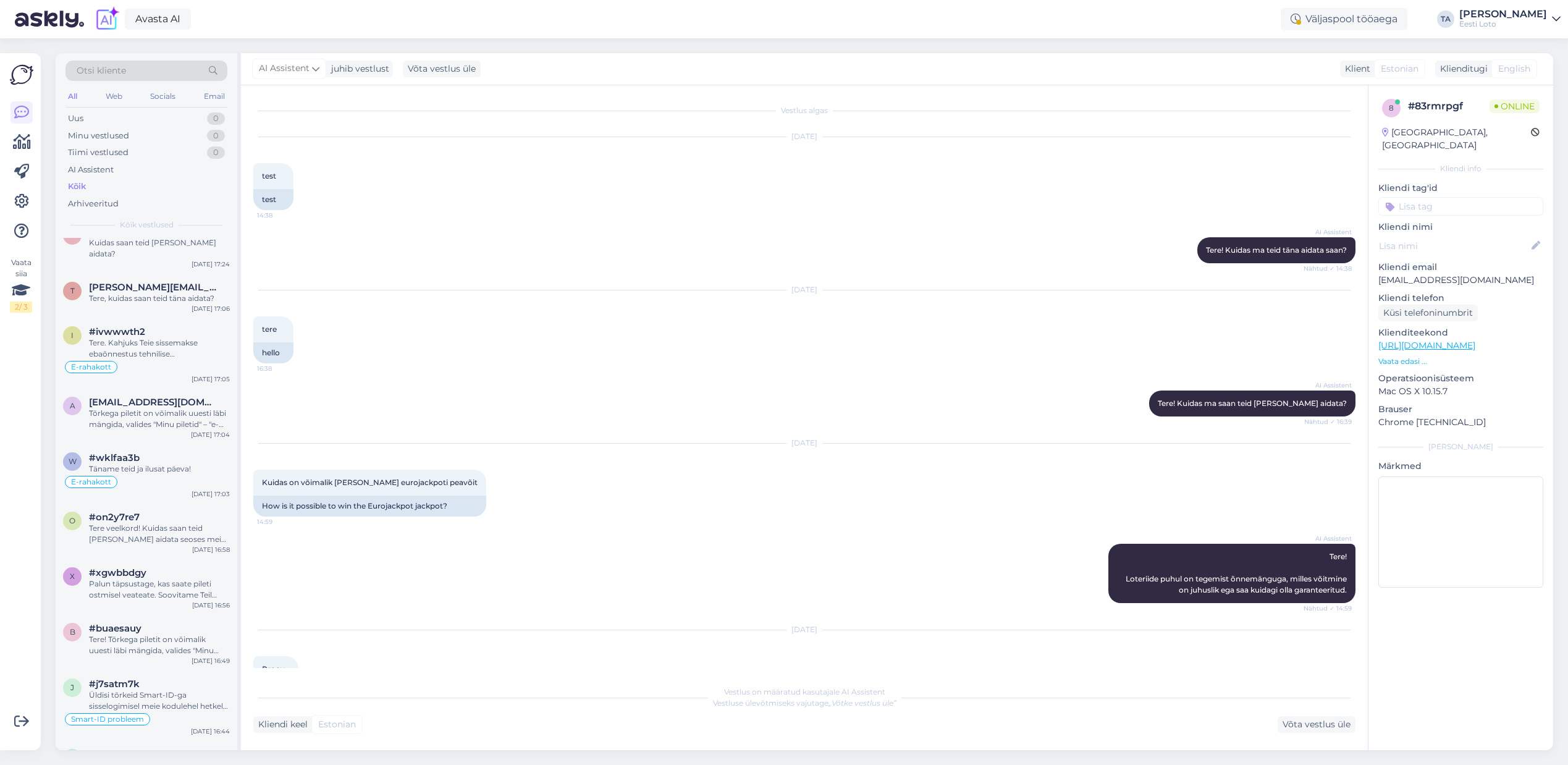
scroll to position [178, 0]
click at [137, 395] on span "[EMAIL_ADDRESS][DOMAIN_NAME]" at bounding box center [153, 400] width 128 height 11
